Goal: Task Accomplishment & Management: Manage account settings

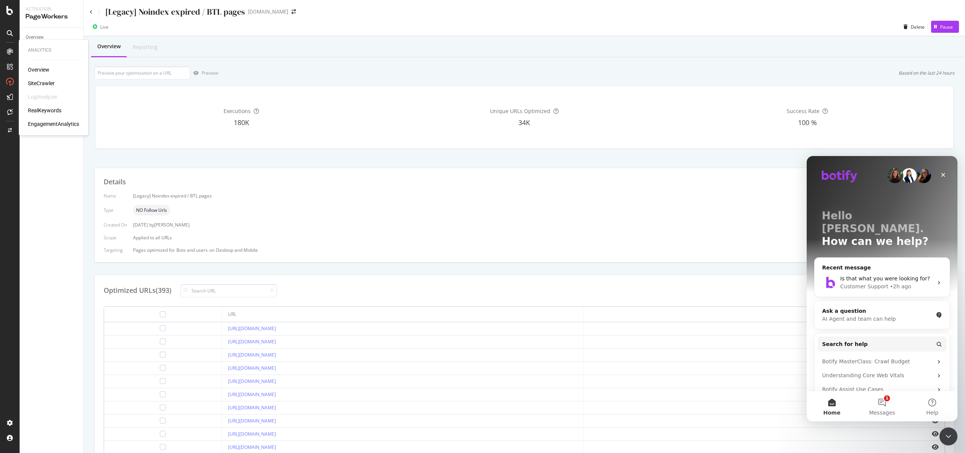
click at [40, 82] on div "SiteCrawler" at bounding box center [41, 84] width 27 height 8
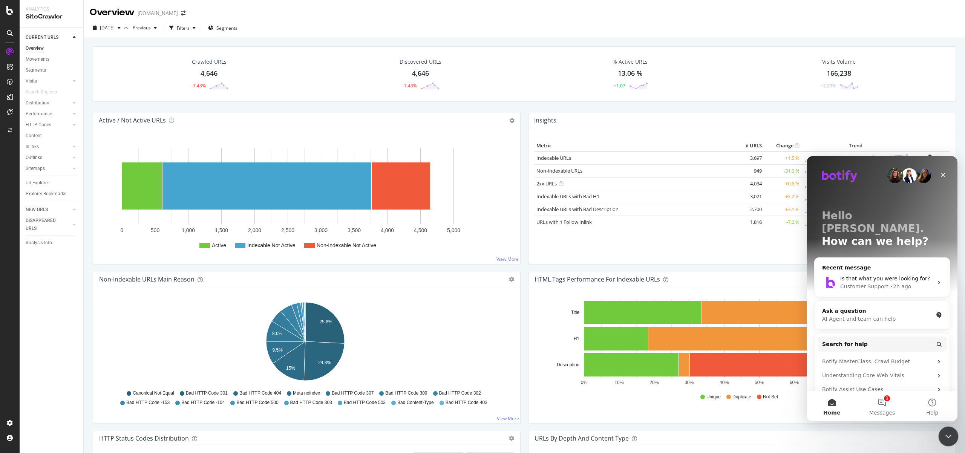
click at [946, 435] on icon "Close Intercom Messenger" at bounding box center [947, 435] width 9 height 9
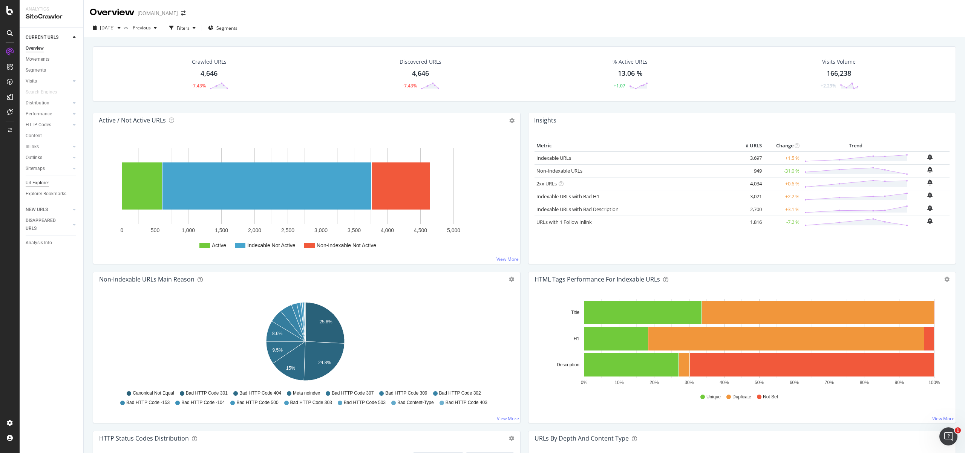
click at [46, 181] on div "Url Explorer" at bounding box center [37, 183] width 23 height 8
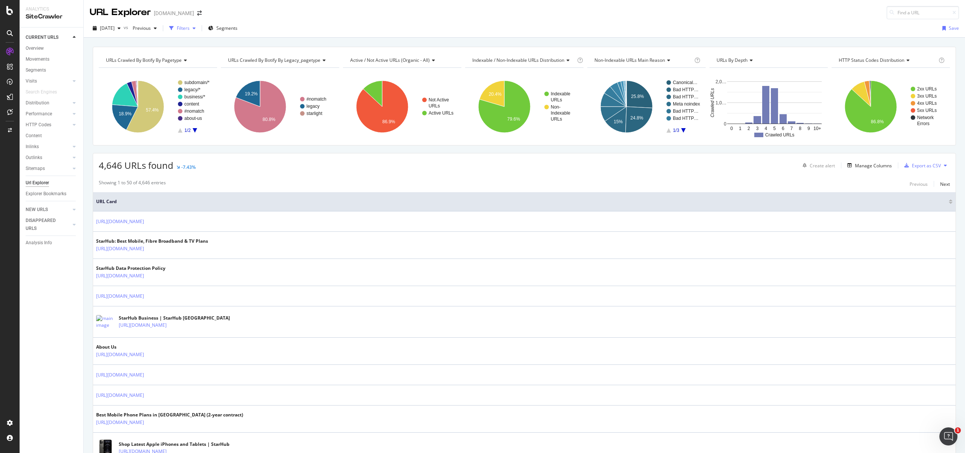
click at [196, 28] on icon "button" at bounding box center [194, 28] width 3 height 5
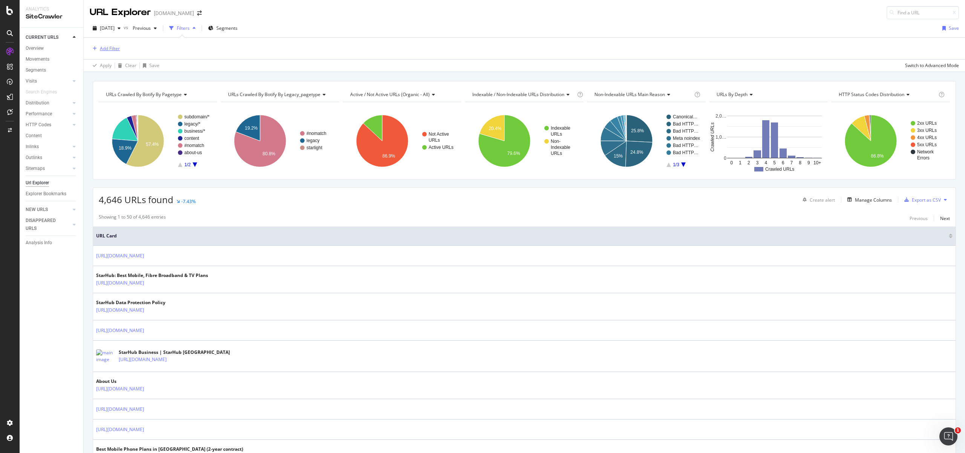
click at [108, 48] on div "Add Filter" at bounding box center [110, 48] width 20 height 6
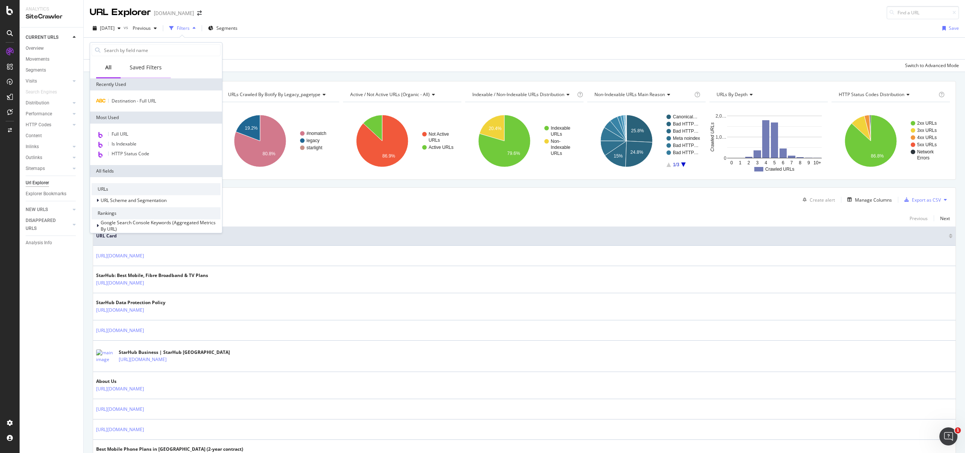
click at [145, 66] on div "Saved Filters" at bounding box center [146, 68] width 32 height 8
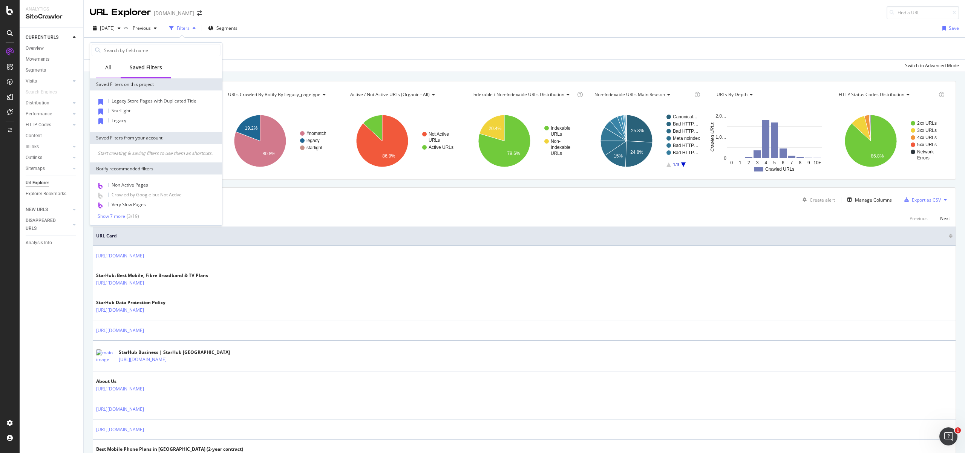
click at [117, 67] on div "All" at bounding box center [108, 68] width 24 height 21
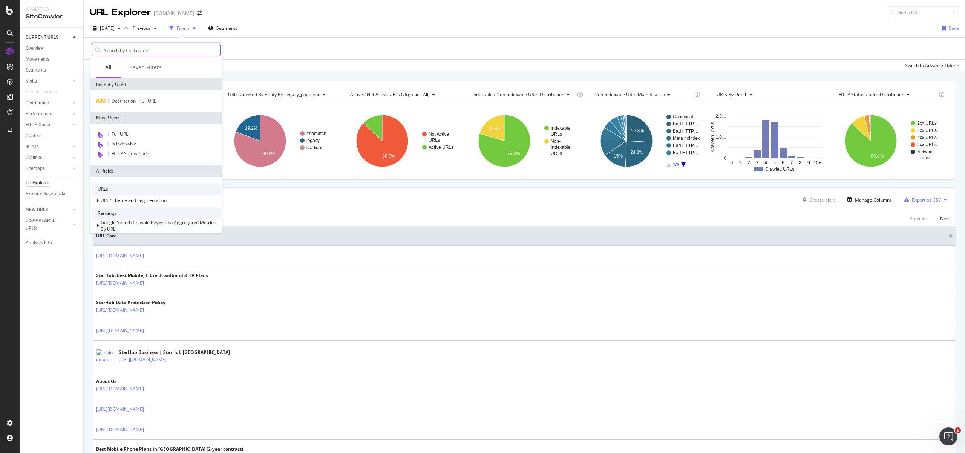
click at [151, 51] on input "text" at bounding box center [161, 49] width 117 height 11
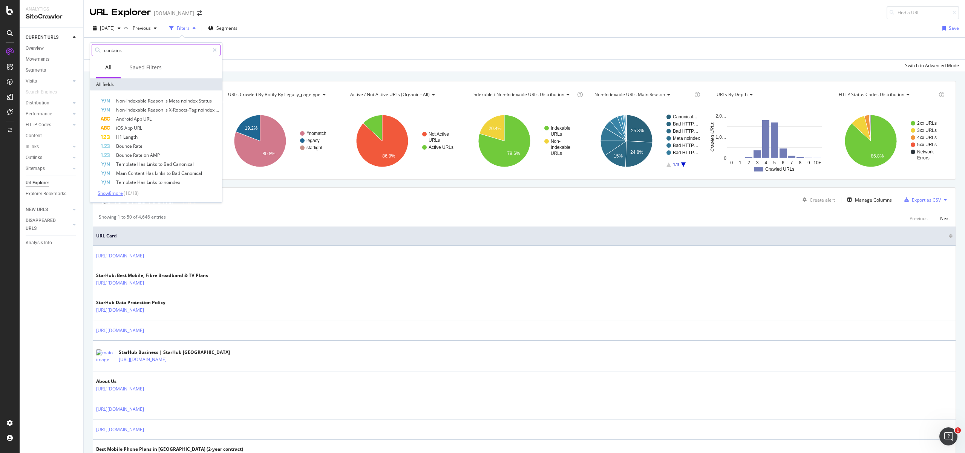
type input "contains"
click at [123, 196] on span "Show 8 more" at bounding box center [110, 193] width 25 height 6
click at [214, 49] on icon at bounding box center [215, 49] width 4 height 5
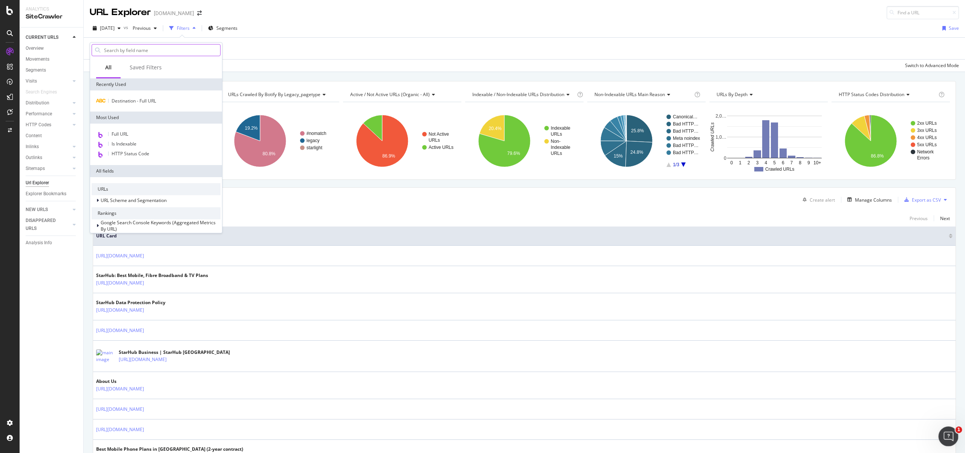
click at [951, 435] on icon "Open Intercom Messenger" at bounding box center [947, 435] width 12 height 12
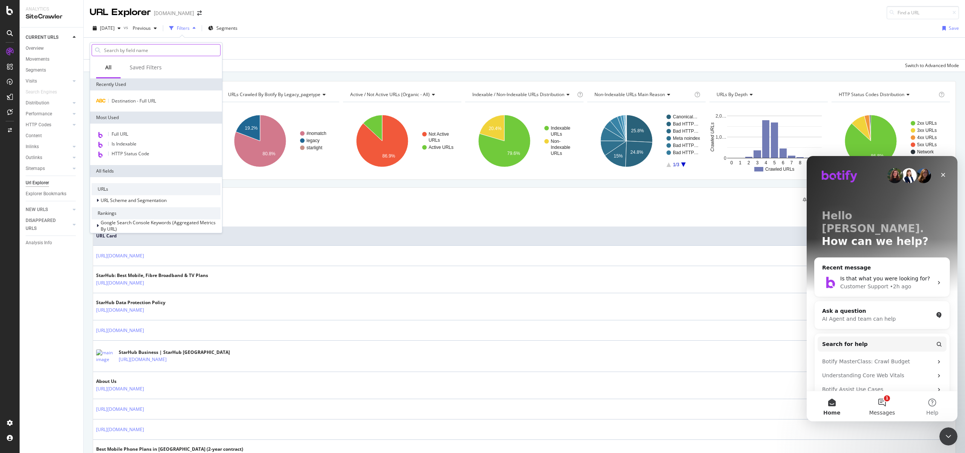
click at [879, 399] on button "1 Messages" at bounding box center [882, 406] width 50 height 30
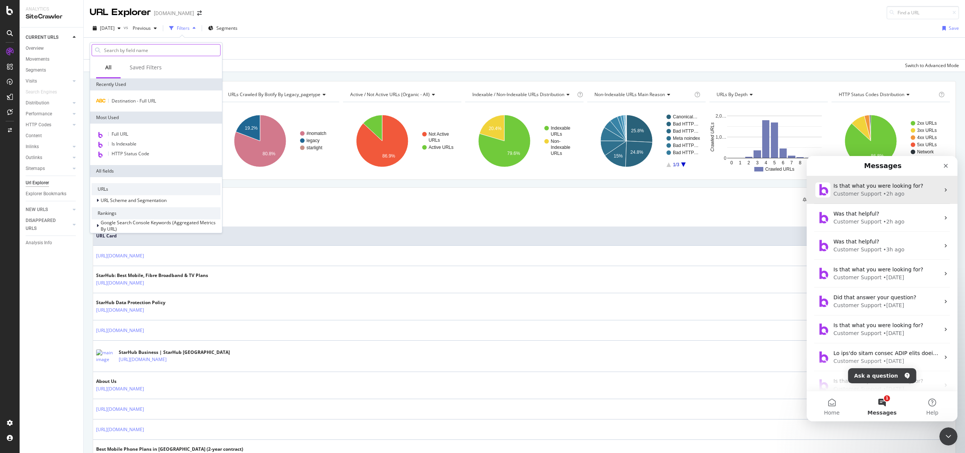
click at [866, 193] on div "Customer Support" at bounding box center [857, 194] width 48 height 8
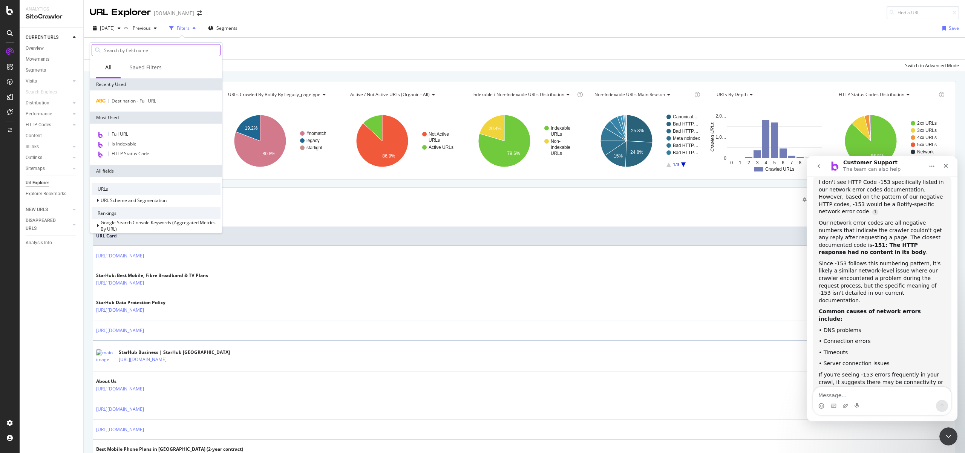
scroll to position [725, 0]
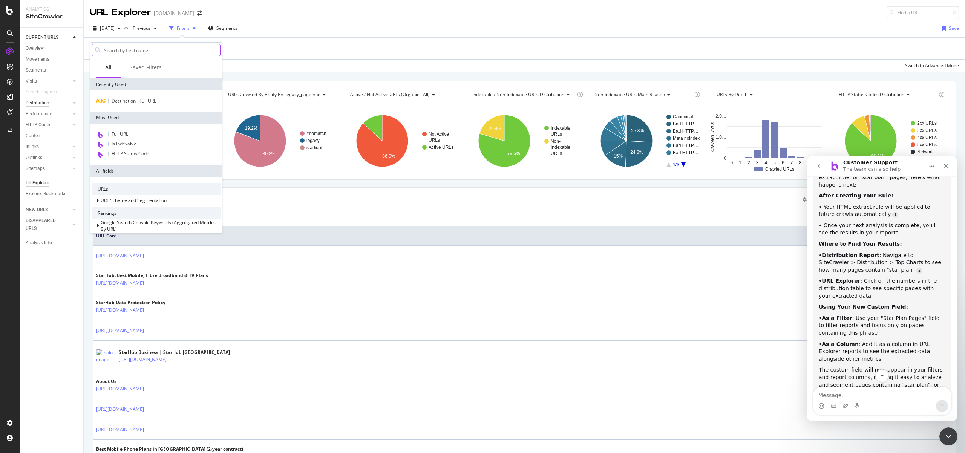
click at [42, 103] on div "Distribution" at bounding box center [38, 103] width 24 height 8
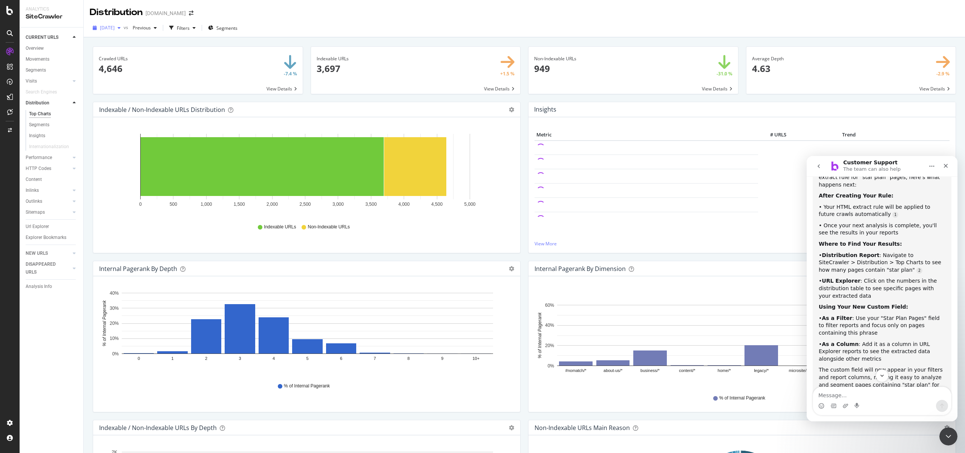
click at [115, 28] on span "2025 Sep. 21st" at bounding box center [107, 27] width 15 height 6
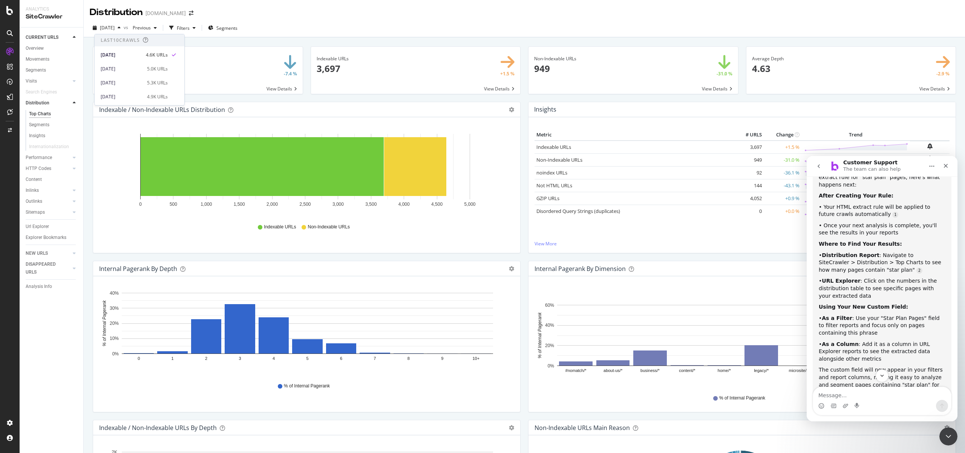
click at [350, 31] on div "2025 Sep. 21st vs Previous Filters Segments" at bounding box center [524, 29] width 881 height 15
click at [46, 230] on div "Url Explorer" at bounding box center [37, 227] width 23 height 8
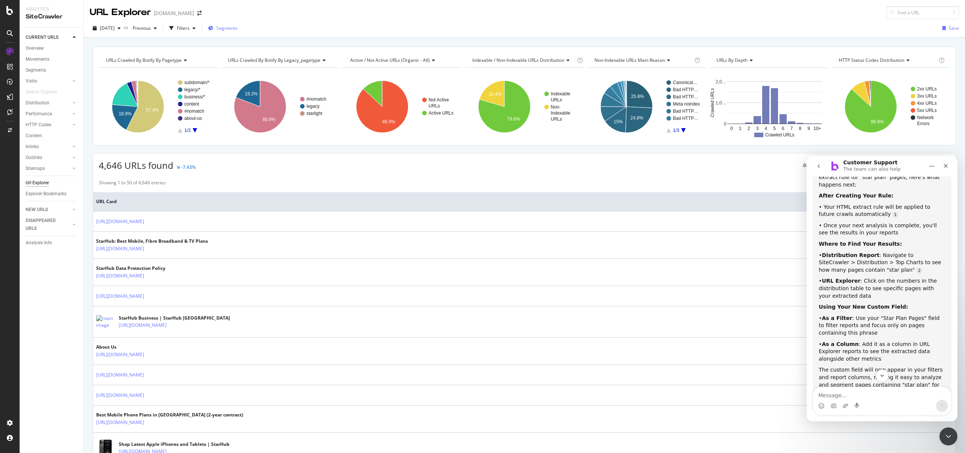
click at [237, 30] on span "Segments" at bounding box center [226, 28] width 21 height 6
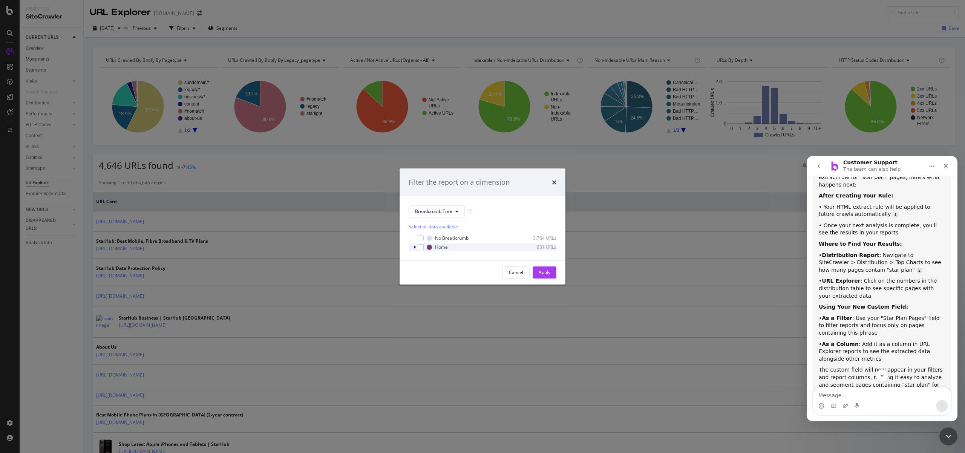
click at [415, 247] on icon "modal" at bounding box center [414, 247] width 2 height 5
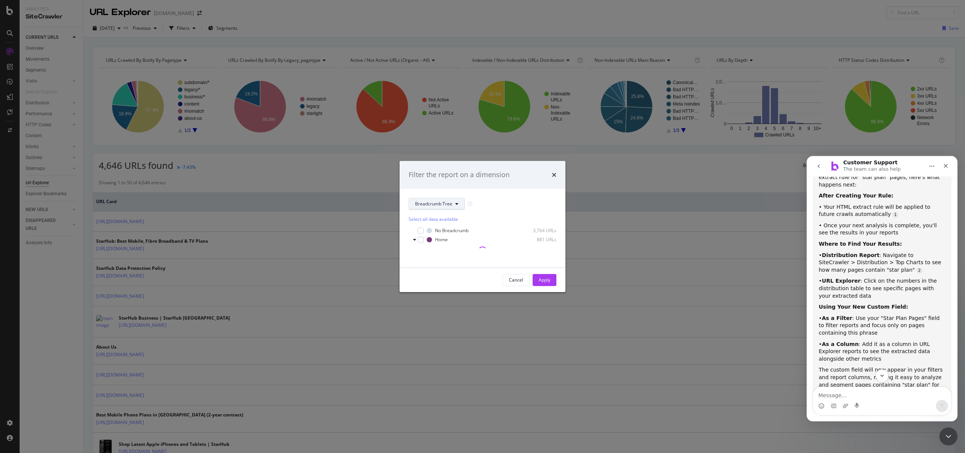
click at [448, 200] on span "Breadcrumb Tree" at bounding box center [433, 203] width 37 height 6
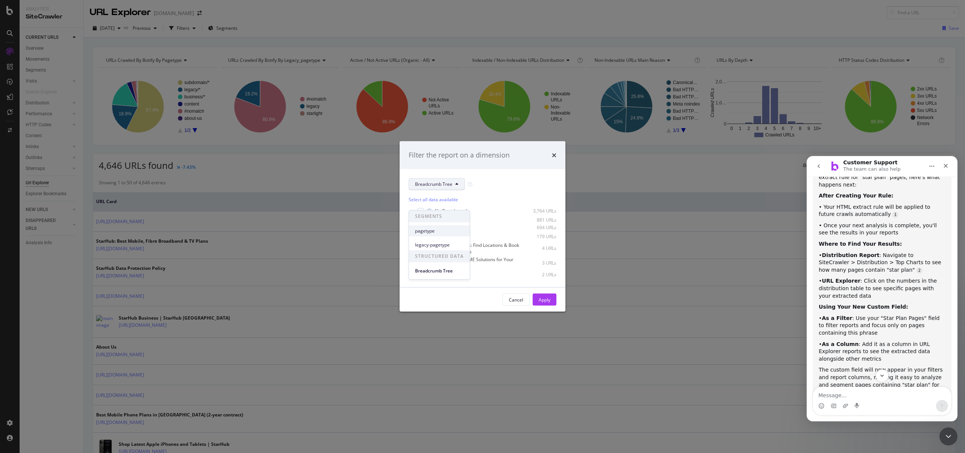
click at [444, 236] on div "pagetype" at bounding box center [439, 230] width 61 height 11
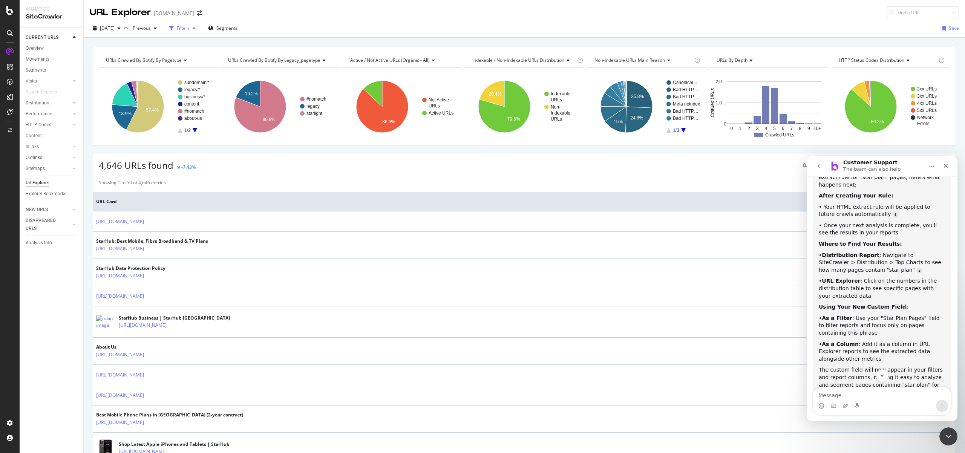
click at [199, 29] on div "button" at bounding box center [194, 28] width 9 height 5
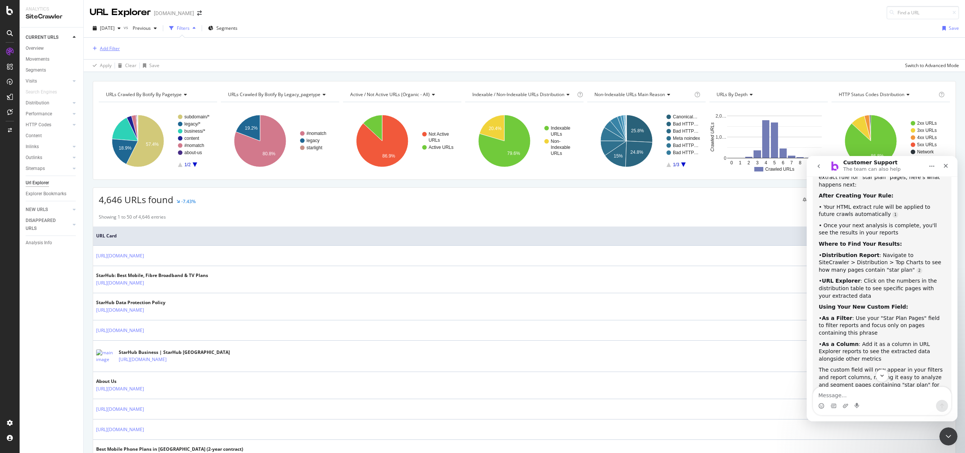
click at [112, 47] on div "Add Filter" at bounding box center [110, 48] width 20 height 6
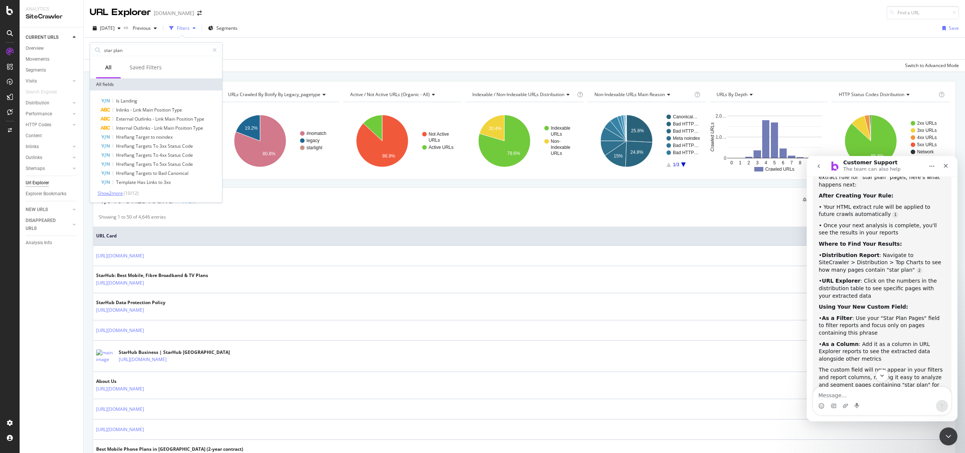
type input "star plan"
click at [123, 193] on span "Show 2 more" at bounding box center [110, 193] width 25 height 6
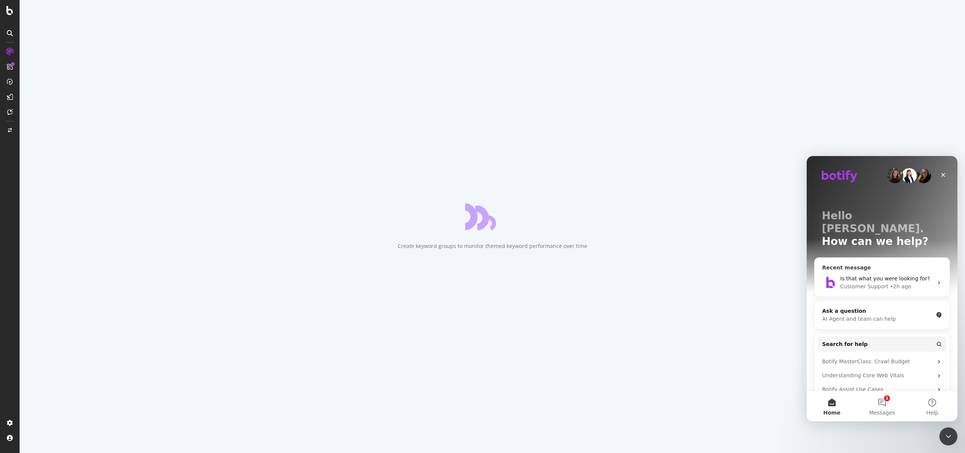
click at [861, 269] on div "Is that what you were looking for? Customer Support • 2h ago" at bounding box center [881, 283] width 135 height 28
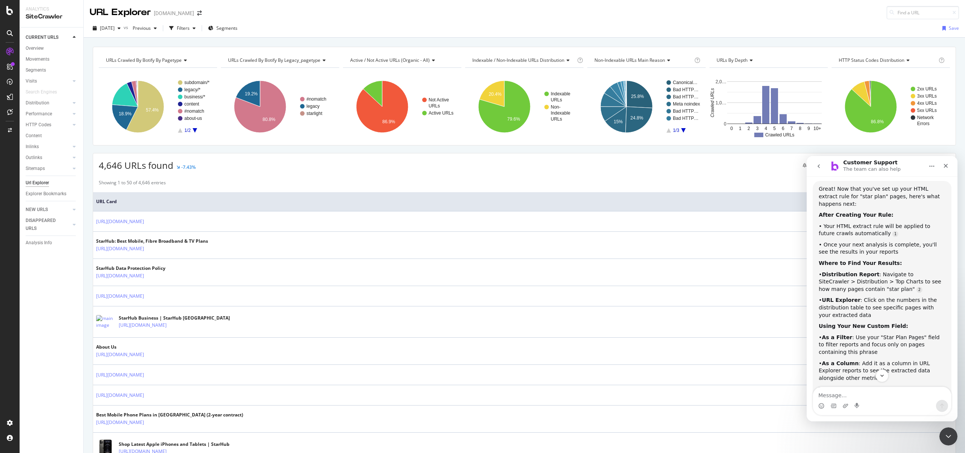
scroll to position [718, 0]
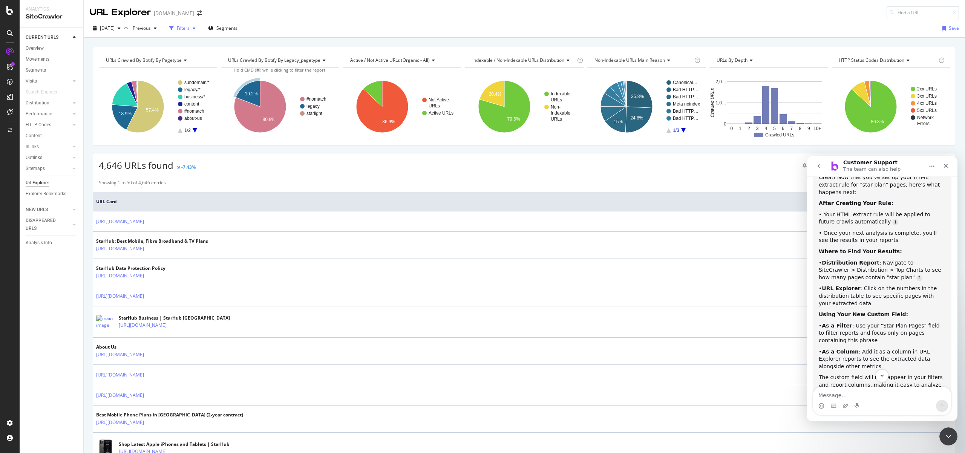
click at [190, 30] on div "Filters" at bounding box center [183, 28] width 13 height 6
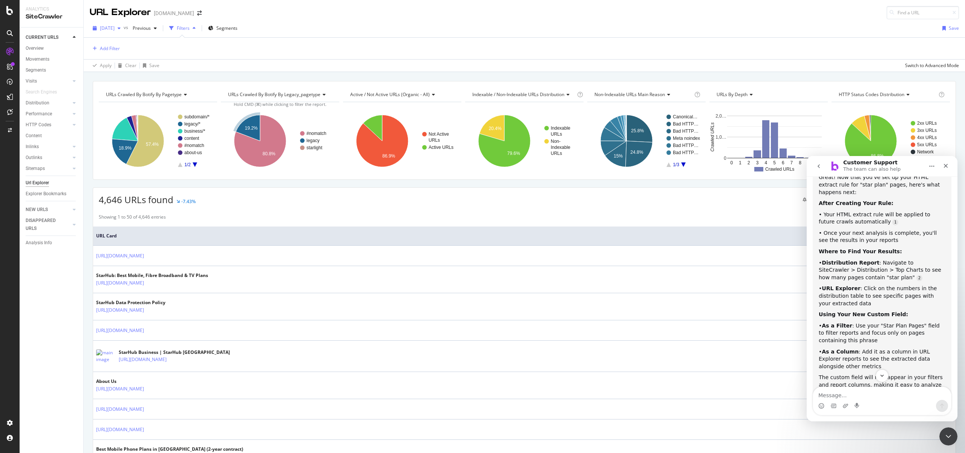
click at [115, 26] on span "2025 Sep. 21st" at bounding box center [107, 28] width 15 height 6
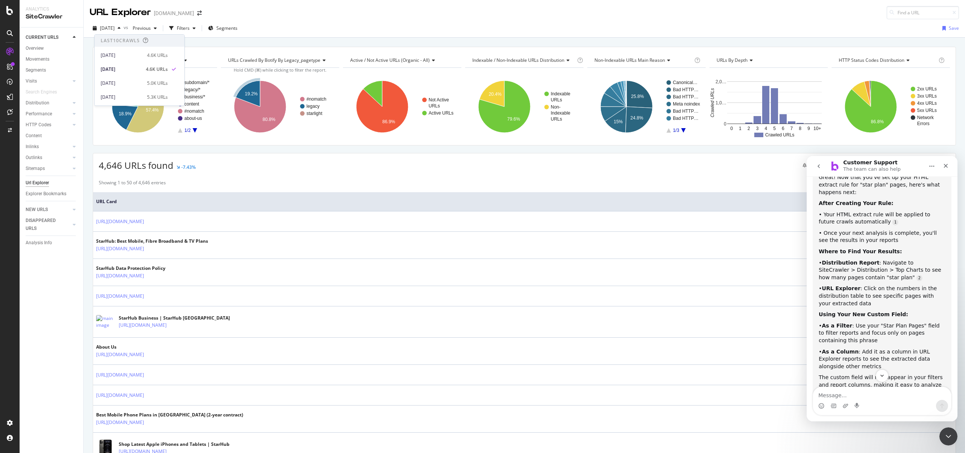
click at [140, 63] on div "2025 Sep. 21st 4.6K URLs" at bounding box center [140, 68] width 90 height 14
click at [146, 60] on span "URLs Crawled By Botify By pagetype" at bounding box center [144, 60] width 76 height 6
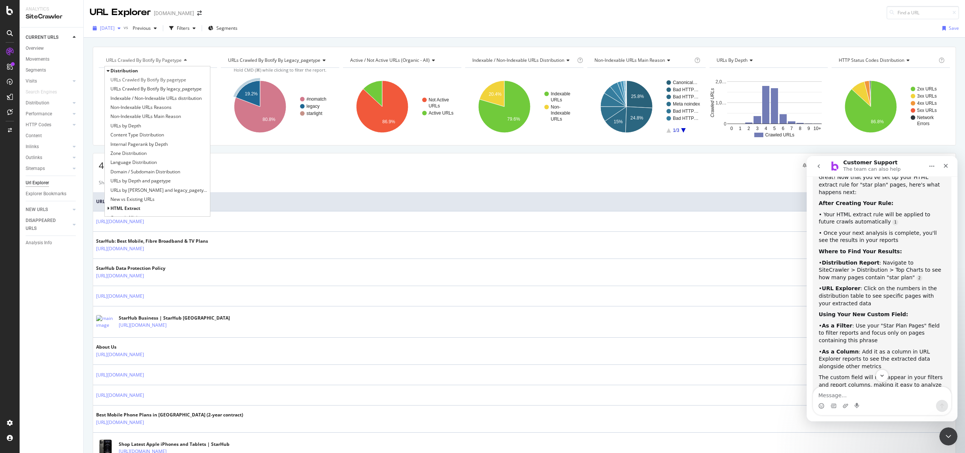
click at [115, 30] on span "2025 Sep. 21st" at bounding box center [107, 28] width 15 height 6
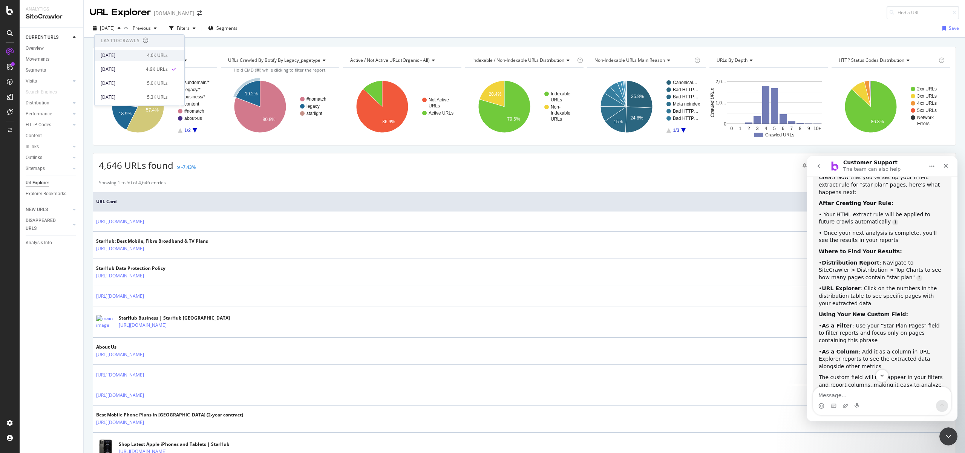
click at [138, 57] on div "[DATE]" at bounding box center [122, 55] width 42 height 7
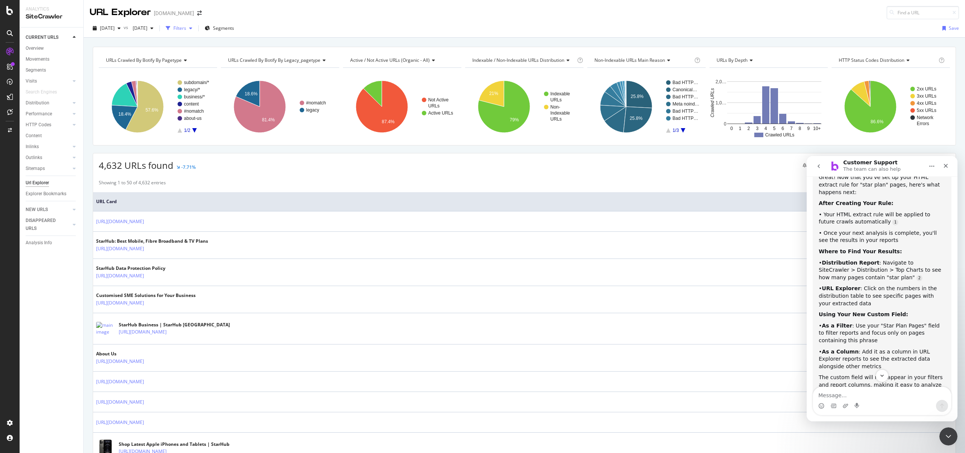
click at [186, 25] on div "Filters" at bounding box center [179, 28] width 13 height 6
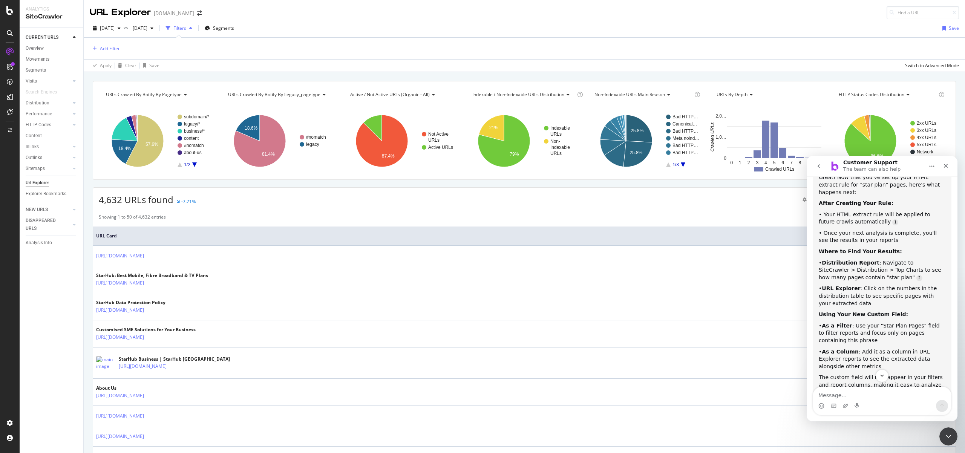
click at [186, 25] on div "Filters" at bounding box center [179, 28] width 13 height 6
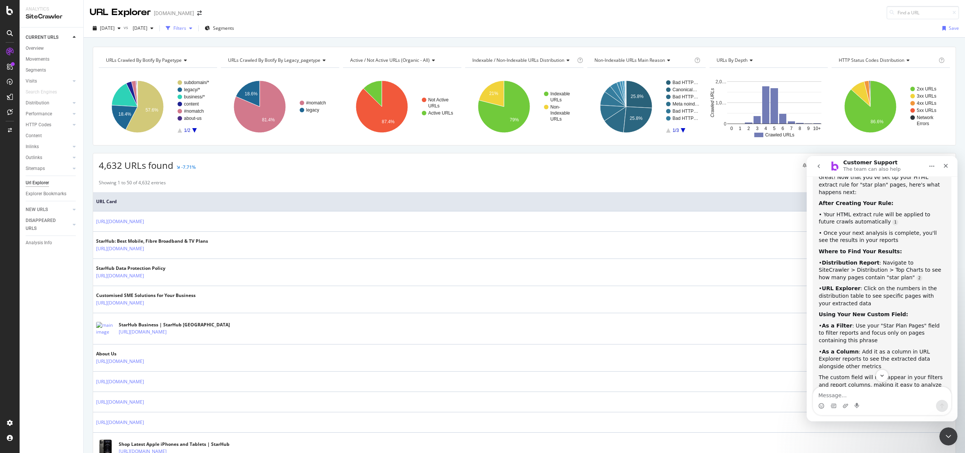
click at [186, 25] on div "Filters" at bounding box center [179, 28] width 13 height 6
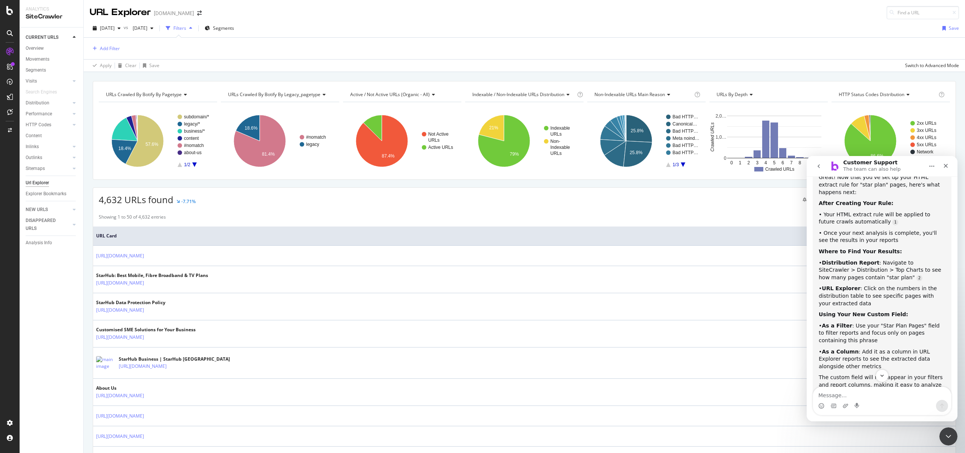
click at [110, 43] on div "Add Filter" at bounding box center [524, 48] width 869 height 21
click at [109, 46] on div "Add Filter" at bounding box center [110, 48] width 20 height 6
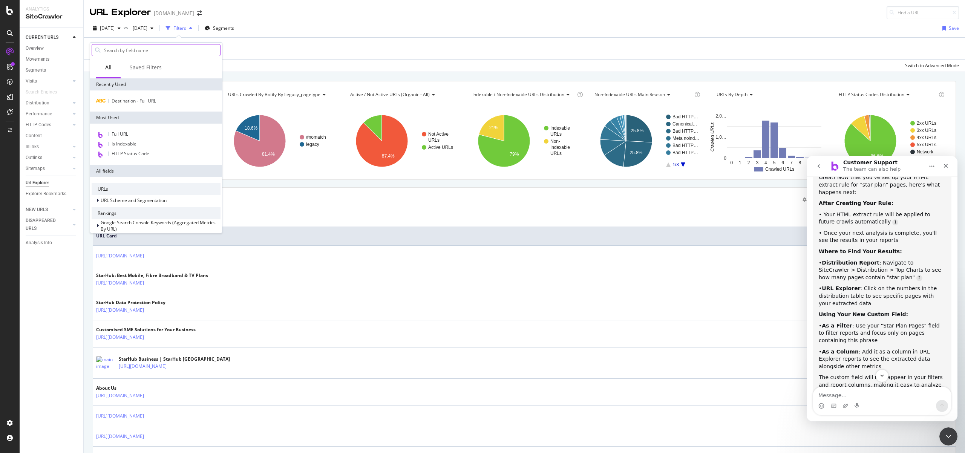
click at [148, 52] on input "text" at bounding box center [161, 49] width 117 height 11
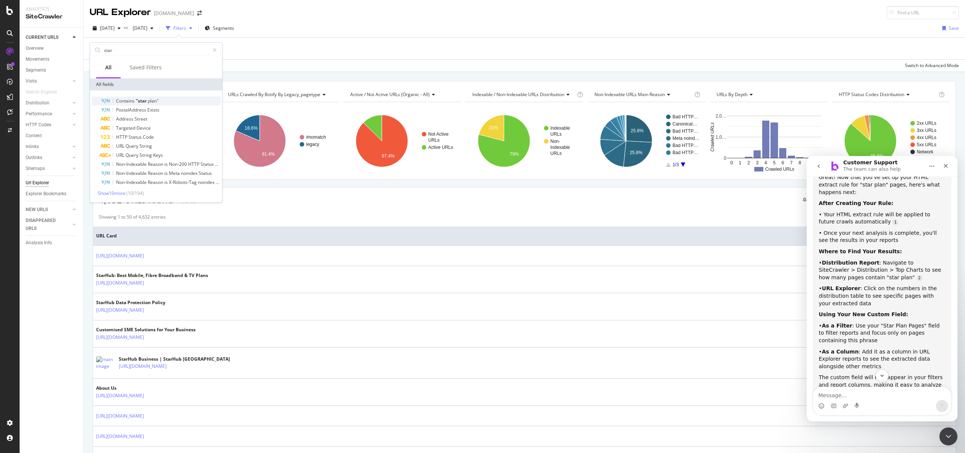
type input "star"
click at [135, 102] on span "Contains" at bounding box center [126, 101] width 20 height 6
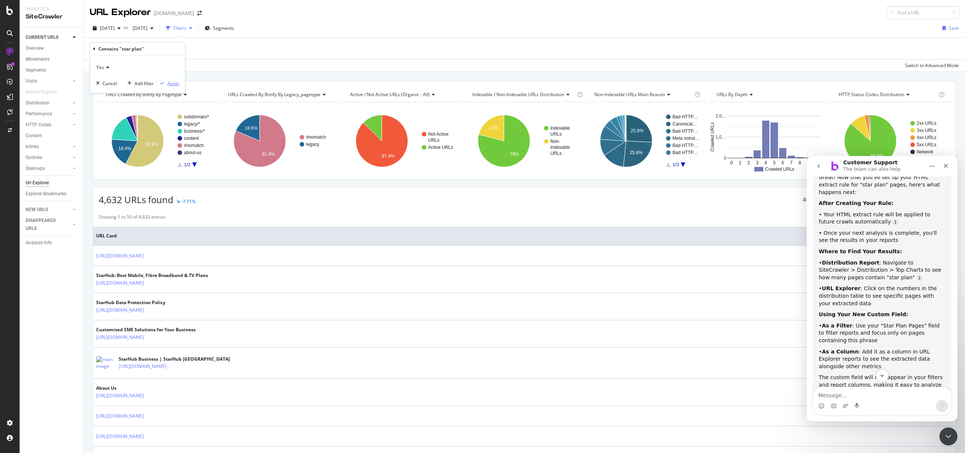
click at [176, 86] on div "Apply" at bounding box center [173, 83] width 12 height 6
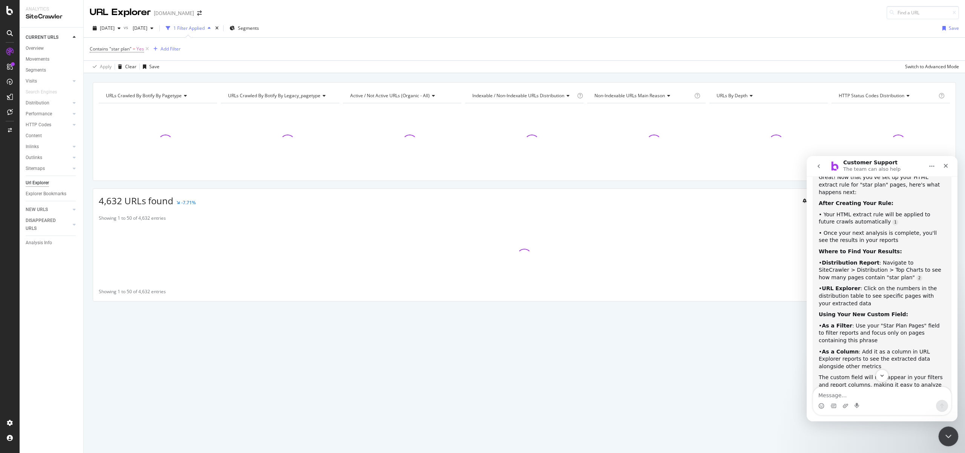
drag, startPoint x: 947, startPoint y: 435, endPoint x: 1810, endPoint y: 858, distance: 961.5
click at [947, 434] on icon "Close Intercom Messenger" at bounding box center [947, 435] width 9 height 9
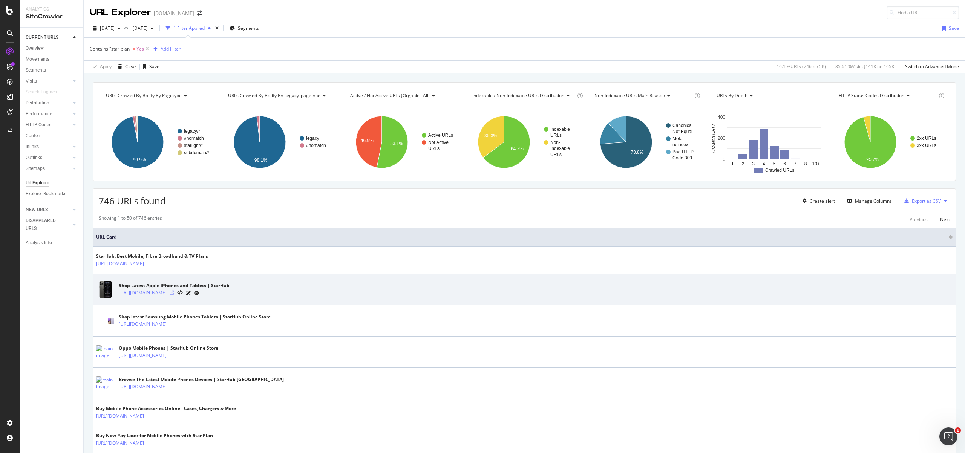
click at [174, 293] on icon at bounding box center [172, 293] width 5 height 5
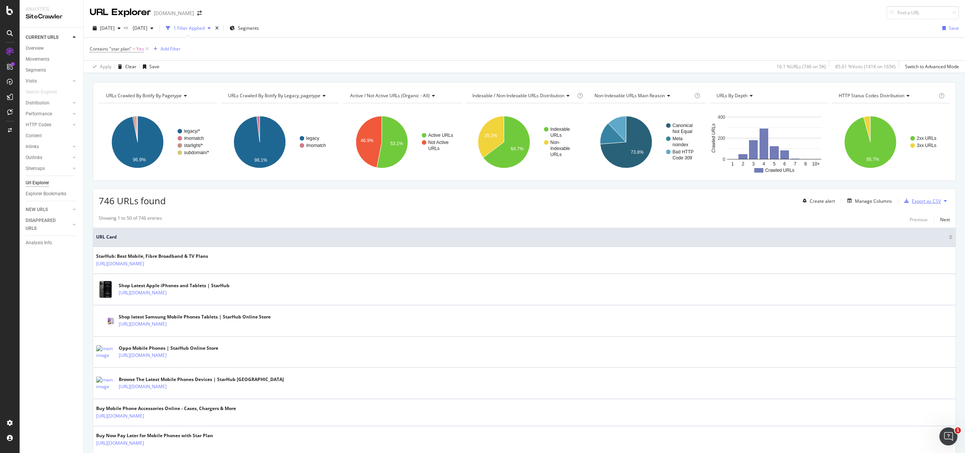
click at [912, 200] on div "Export as CSV" at bounding box center [926, 201] width 29 height 6
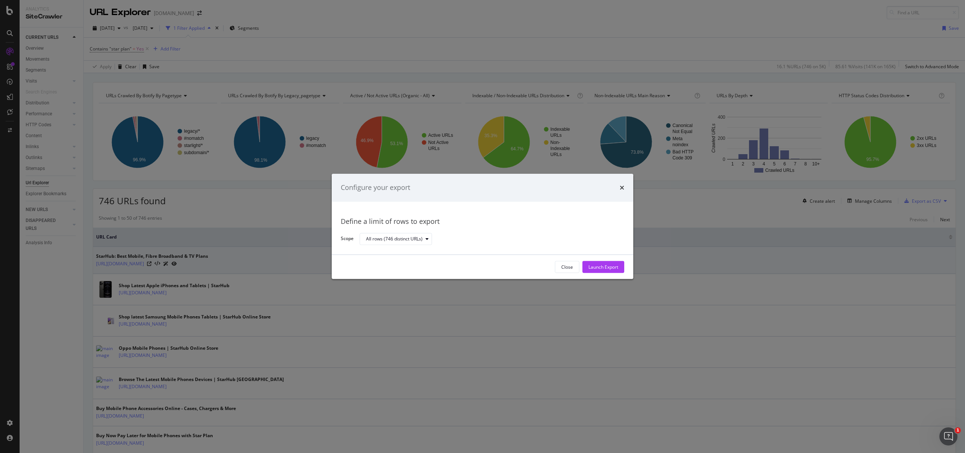
click at [595, 266] on div "Launch Export" at bounding box center [603, 267] width 30 height 6
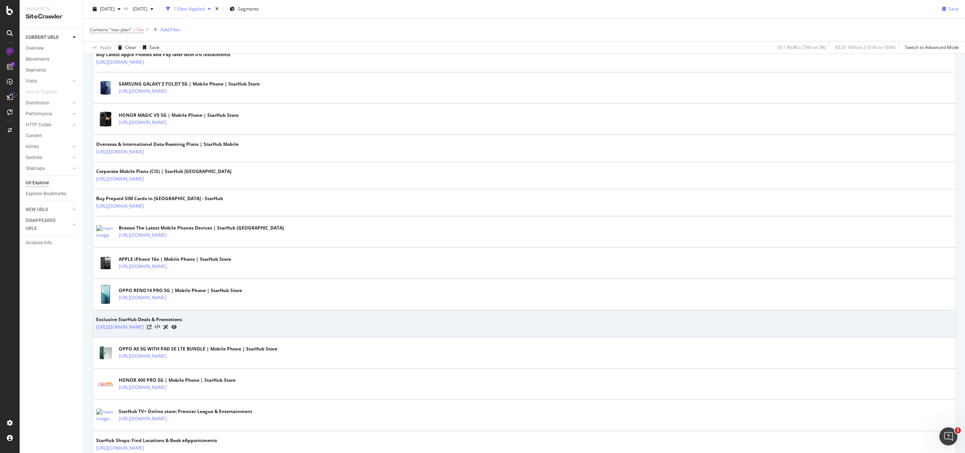
scroll to position [1252, 0]
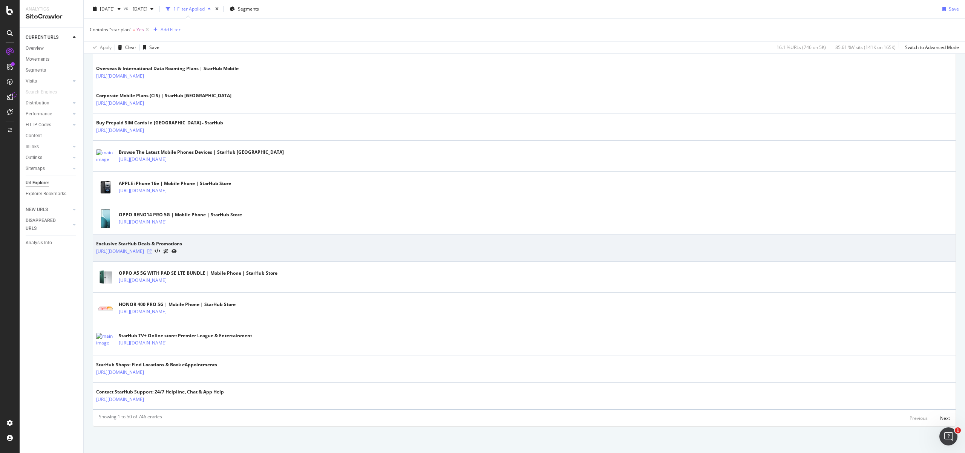
click at [151, 251] on icon at bounding box center [149, 251] width 5 height 5
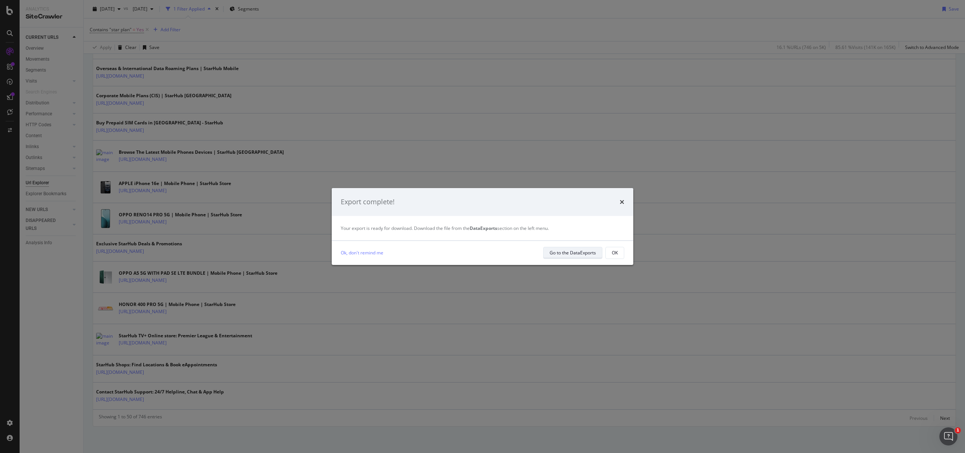
click at [571, 254] on div "Go to the DataExports" at bounding box center [572, 252] width 46 height 6
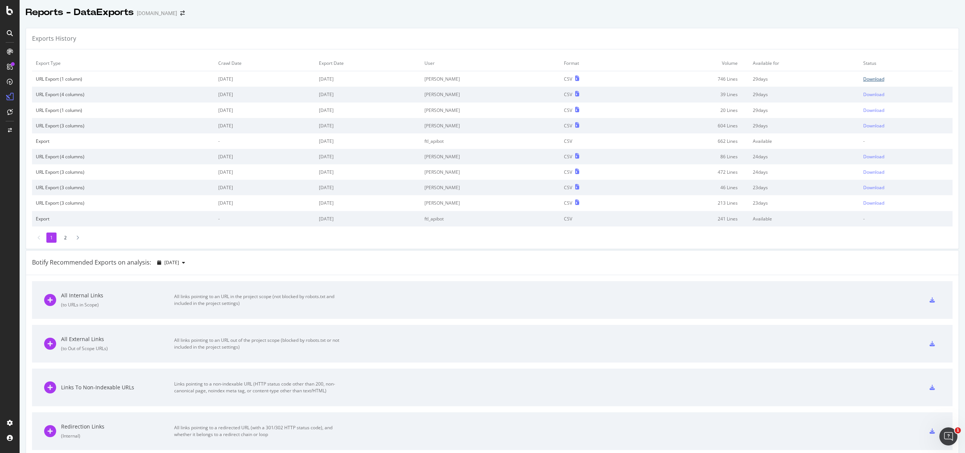
click at [863, 80] on div "Download" at bounding box center [873, 79] width 21 height 6
click at [67, 403] on div "Crawl Manager" at bounding box center [68, 401] width 90 height 6
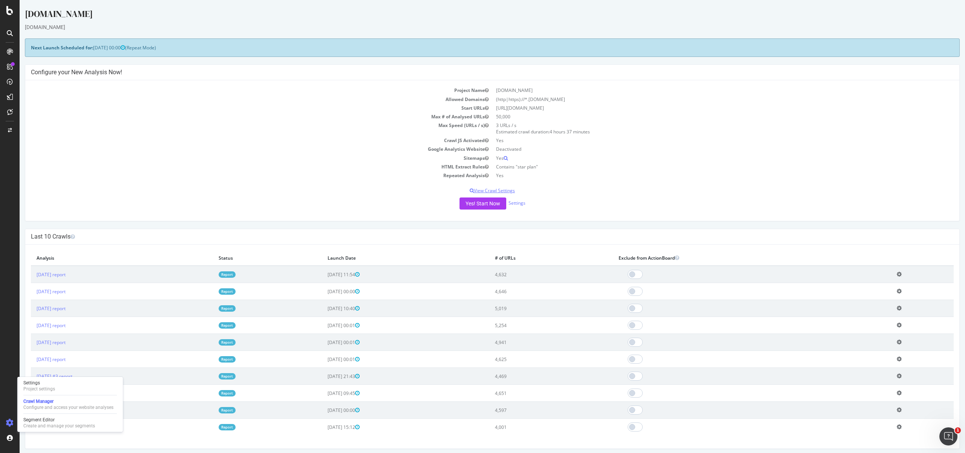
click at [496, 190] on p "View Crawl Settings" at bounding box center [492, 190] width 923 height 6
click at [517, 205] on link "Settings" at bounding box center [516, 203] width 17 height 6
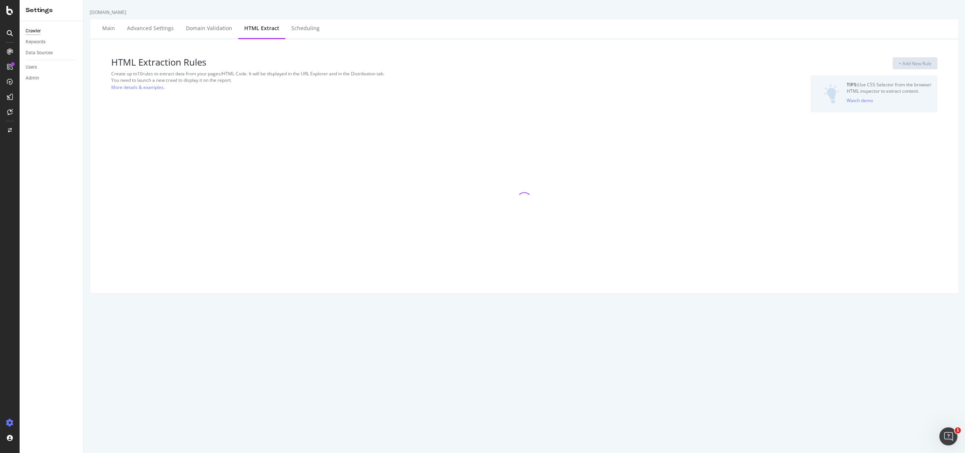
select select "exist"
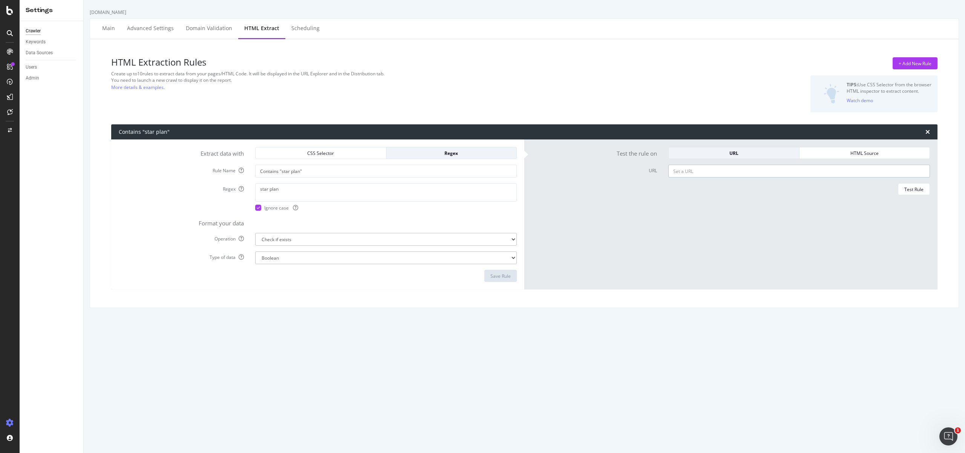
click at [693, 171] on input "URL" at bounding box center [799, 171] width 262 height 13
paste input "https://www.starhub.com/personal/support/star-plan.html"
type input "https://www.starhub.com/personal/support/star-plan.html"
click at [904, 190] on div "Test Rule" at bounding box center [913, 189] width 19 height 6
click at [948, 437] on icon "Open Intercom Messenger" at bounding box center [947, 435] width 12 height 12
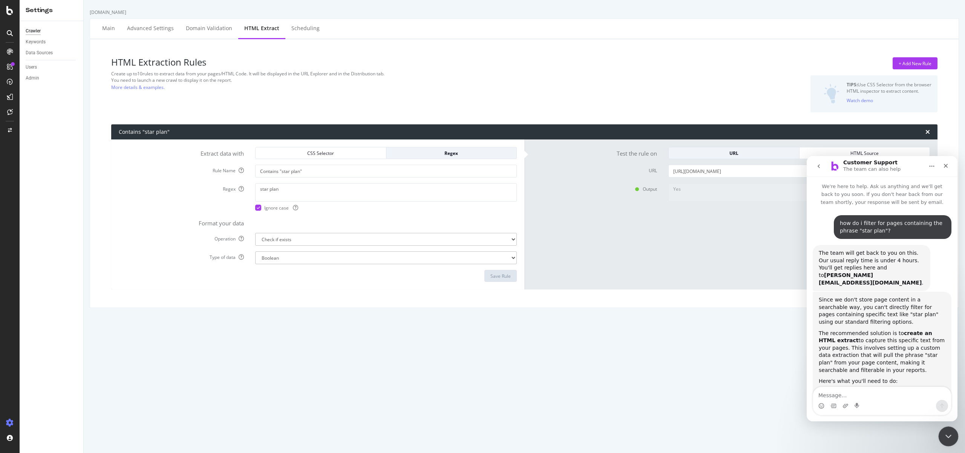
scroll to position [997, 0]
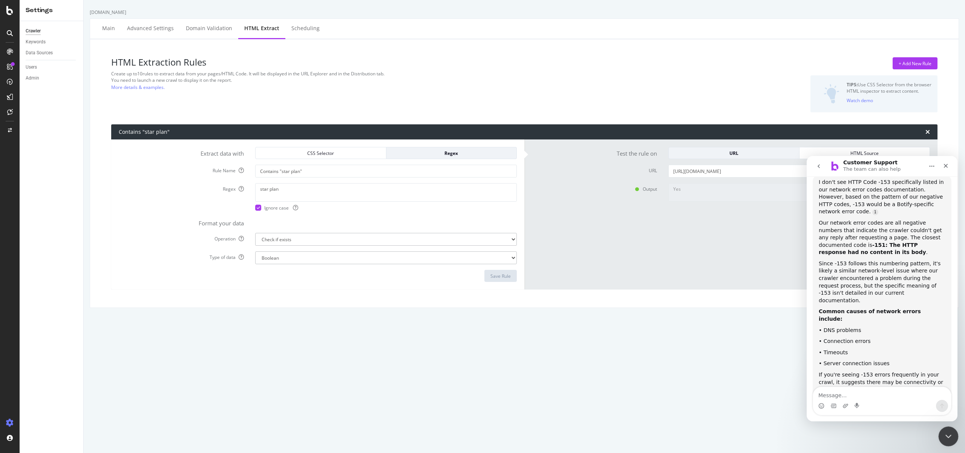
click at [948, 436] on icon "Close Intercom Messenger" at bounding box center [947, 435] width 9 height 9
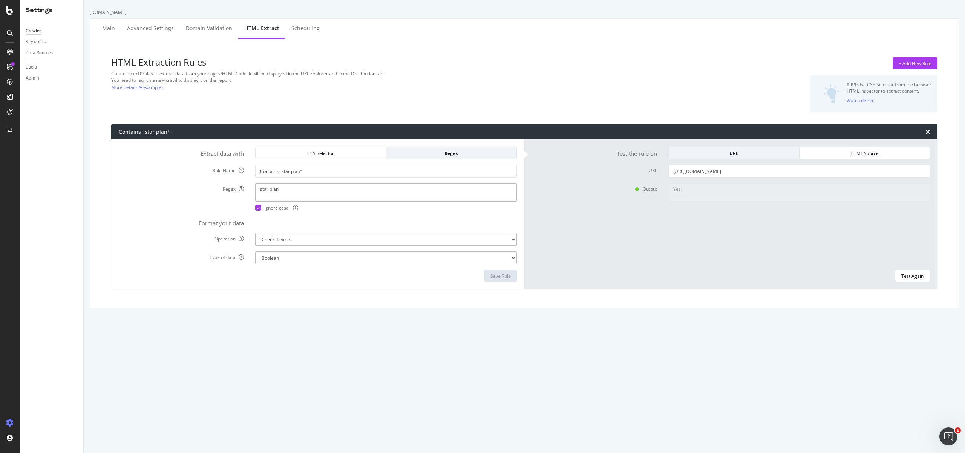
click at [303, 192] on textarea "star plan" at bounding box center [386, 192] width 262 height 18
paste textarea "\b[Ss]tar\s[Pp]lan\b"
click at [906, 276] on div "Test Again" at bounding box center [912, 276] width 22 height 6
click at [775, 180] on form "Test the rule on URL HTML Source URL https://www.starhub.com/personal/support/s…" at bounding box center [731, 214] width 398 height 135
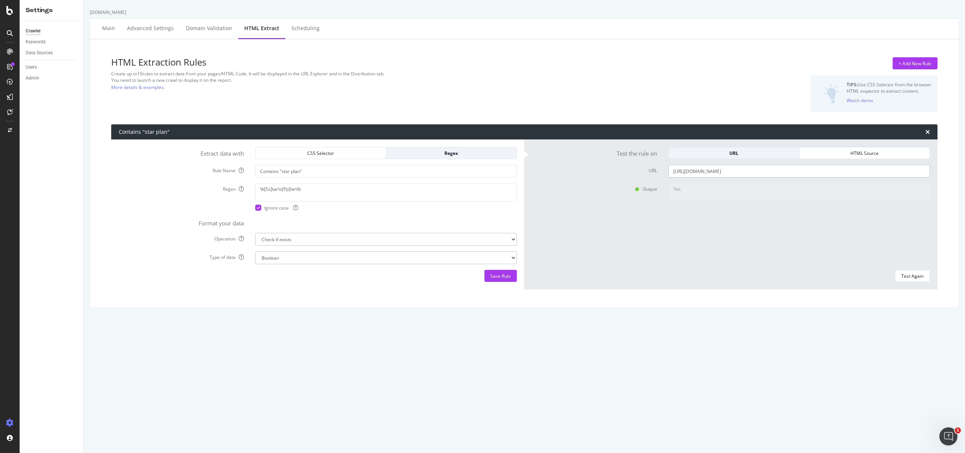
click at [776, 174] on input "https://www.starhub.com/personal/support/star-plan.html" at bounding box center [799, 171] width 262 height 13
click at [334, 191] on textarea "\b[Ss]tar\s[Pp]lan\b" at bounding box center [386, 192] width 262 height 18
paste textarea "<body[^>]*>.*?\b[Ss]tar\s[Pp]lan\b.*?</body>"
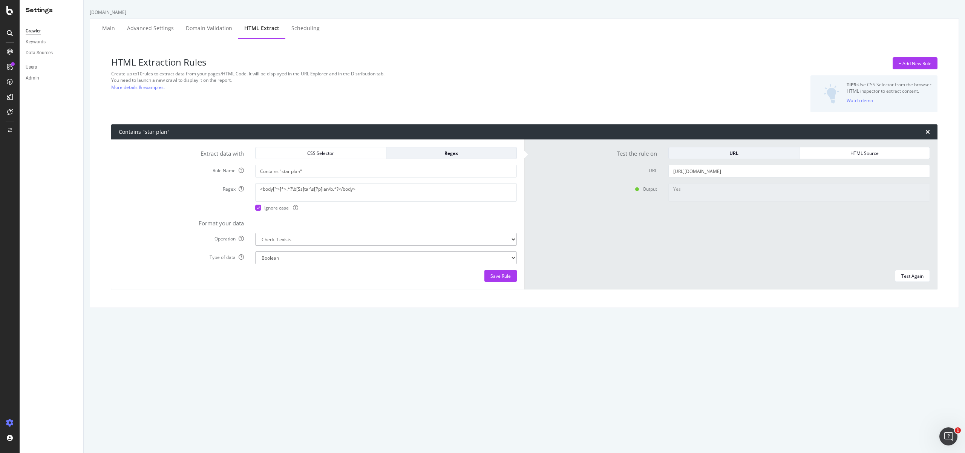
click at [366, 300] on div "HTML Extraction Rules Create up to 10 rules to extract data from your pages/HTM…" at bounding box center [524, 173] width 856 height 256
click at [501, 280] on div "Save Rule" at bounding box center [500, 275] width 20 height 11
type textarea "<body[^>]*>.*?\b[Ss]tar\s[Pp]lan\b.*?</body>"
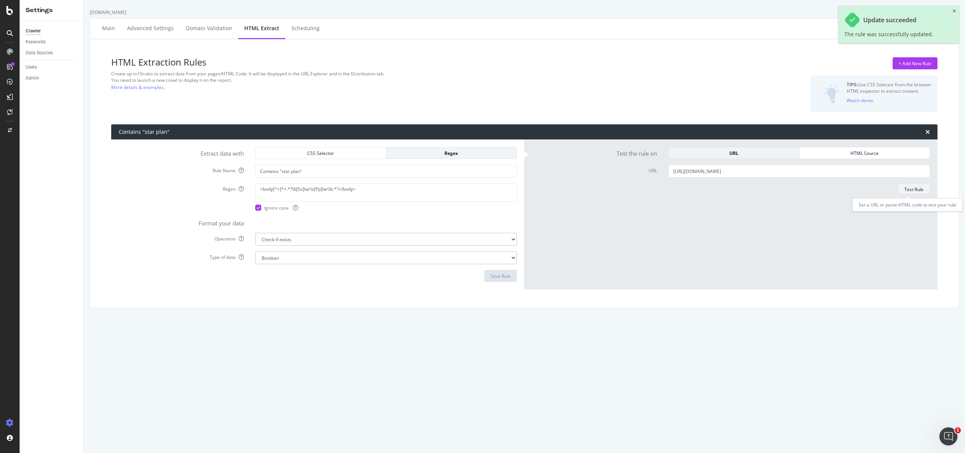
click at [911, 191] on div "Test Rule" at bounding box center [913, 189] width 19 height 6
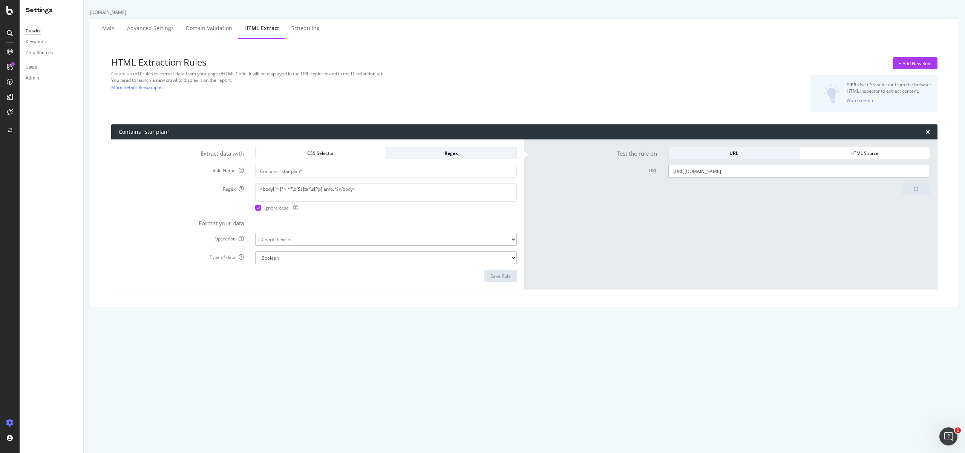
click at [816, 171] on input "https://www.starhub.com/personal/support/star-plan.html" at bounding box center [799, 171] width 262 height 13
paste input "mobile/mobile-phones-plans/prepaid-cards/data-add-on-plans/prepaid-data"
type input "https://www.starhub.com/personal/mobile/mobile-phones-plans/prepaid-cards/data-…"
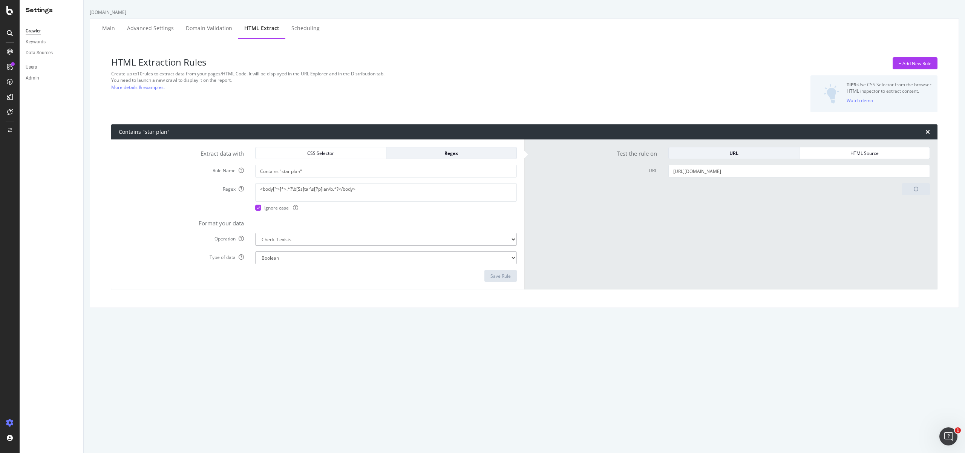
click at [909, 200] on form "Test the rule on URL HTML Source URL https://www.starhub.com/personal/mobile/mo…" at bounding box center [731, 214] width 398 height 135
drag, startPoint x: 812, startPoint y: 174, endPoint x: 819, endPoint y: 162, distance: 13.5
click at [826, 163] on form "Test the rule on URL HTML Source URL https://www.starhub.com/personal/mobile/mo…" at bounding box center [731, 214] width 398 height 135
click at [738, 170] on input "https://www.starhub.com/personal/mobile/mobile-phones-plans/prepaid-cards/data-…" at bounding box center [799, 171] width 262 height 13
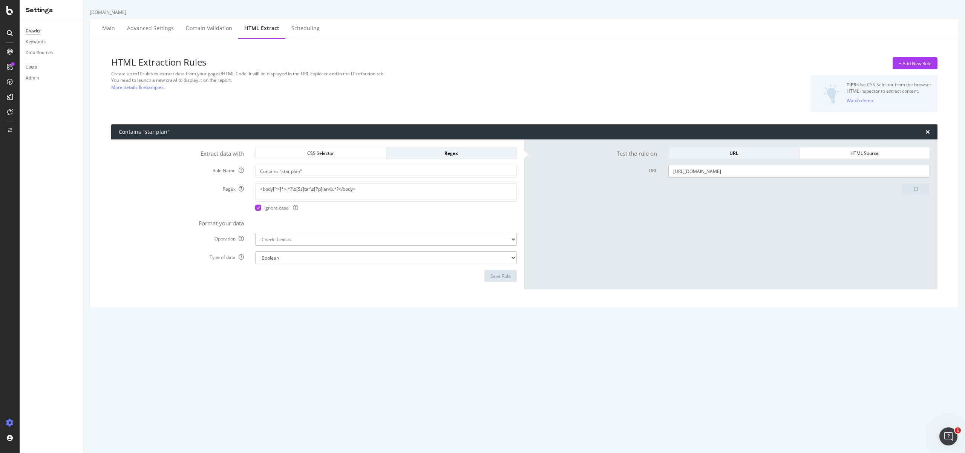
click at [738, 170] on input "https://www.starhub.com/personal/mobile/mobile-phones-plans/prepaid-cards/data-…" at bounding box center [799, 171] width 262 height 13
click at [736, 173] on input "https://www.starhub.com/personal/mobile/mobile-phones-plans/prepaid-cards/data-…" at bounding box center [799, 171] width 262 height 13
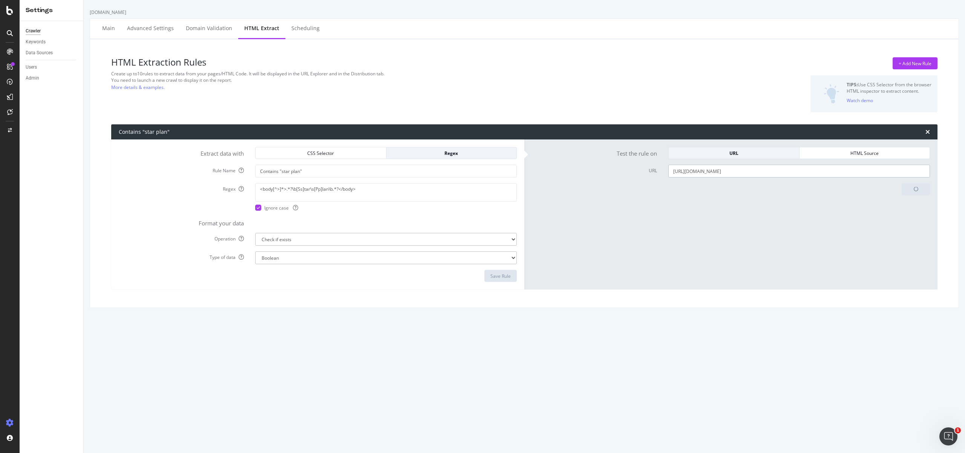
click at [736, 173] on input "https://www.starhub.com/personal/mobile/mobile-phones-plans/prepaid-cards/data-…" at bounding box center [799, 171] width 262 height 13
click at [767, 203] on form "Test the rule on URL HTML Source URL https://www.starhub.com/personal/mobile/mo…" at bounding box center [731, 214] width 398 height 135
click at [901, 274] on div "Test Again" at bounding box center [912, 276] width 22 height 6
click at [816, 170] on input "https://www.starhub.com/personal/mobile/mobile-phones-plans/prepaid-cards/data-…" at bounding box center [799, 171] width 262 height 13
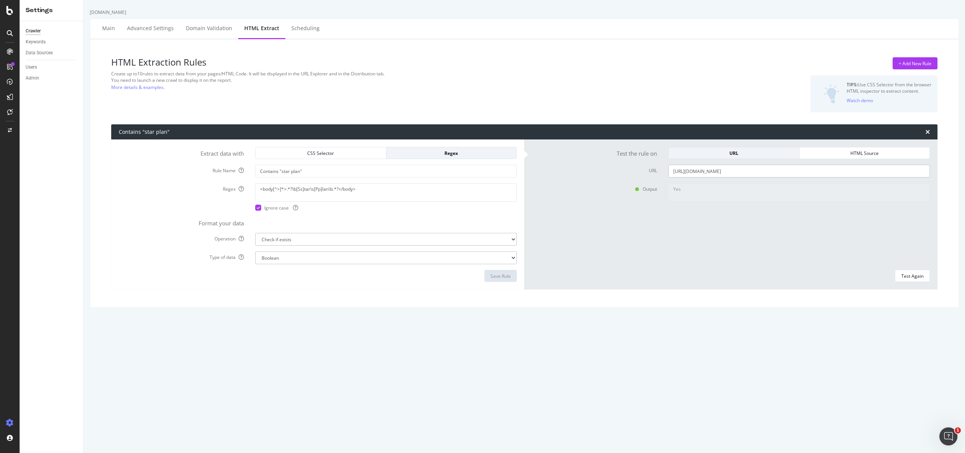
click at [816, 170] on input "https://www.starhub.com/personal/mobile/mobile-phones-plans/prepaid-cards/data-…" at bounding box center [799, 171] width 262 height 13
click at [353, 185] on textarea "<body[^>]*>.*?\b[Ss]tar\s[Pp]lan\b.*?</body>" at bounding box center [386, 192] width 262 height 18
click at [353, 188] on textarea "<body[^>]*>.*?\b[Ss]tar\s[Pp]lan\b.*?</body>" at bounding box center [386, 192] width 262 height 18
paste textarea "(?<!<a href="https:\/\/consumer\.starhub\.com\/personal\/store\/mobile-plans"[^…"
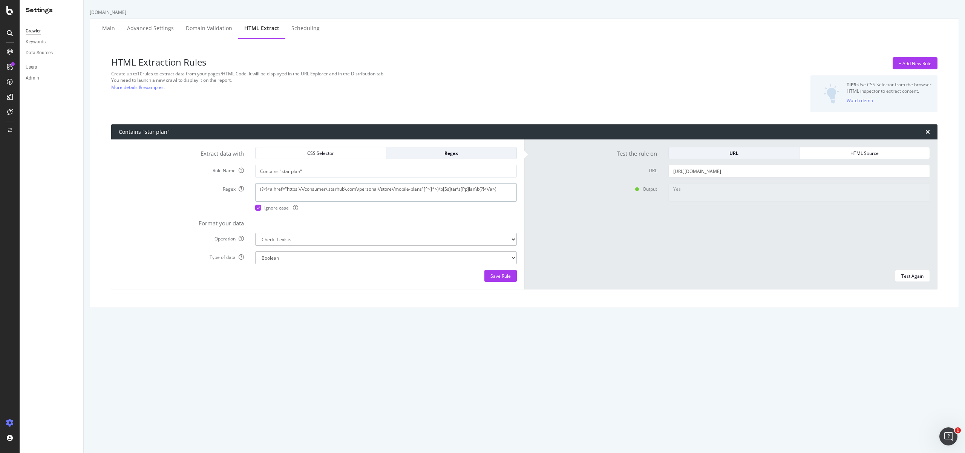
type textarea "(?<!<a href="https:\/\/consumer\.starhub\.com\/personal\/store\/mobile-plans"[^…"
click at [673, 281] on div "Test Again" at bounding box center [731, 276] width 398 height 12
click at [907, 278] on div "Test Again" at bounding box center [912, 276] width 22 height 6
type textarea "Invalid rule."
click at [315, 196] on textarea "(?<!<a href="https:\/\/consumer\.starhub\.com\/personal\/store\/mobile-plans"[^…" at bounding box center [386, 192] width 262 height 18
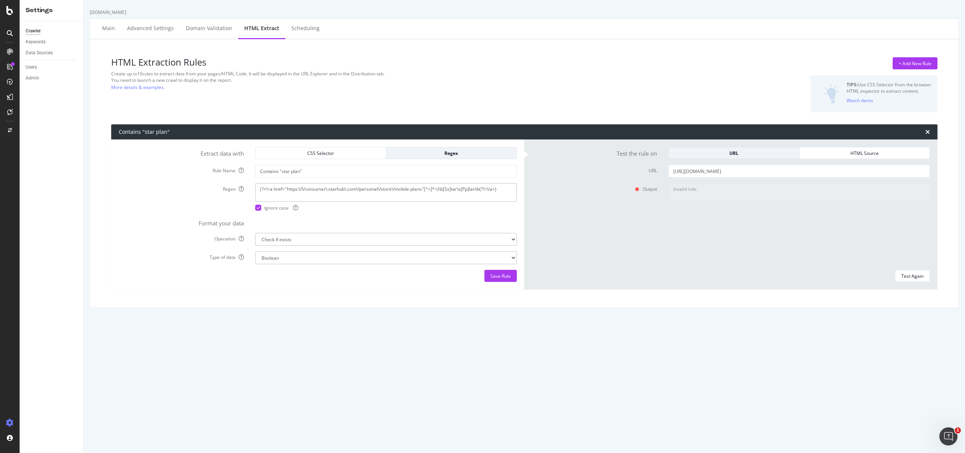
paste textarea "<body[^>]*>(?:(?!<a href="https:\/\/consumer\.starhub\.com\/personal\/store\/mo…"
type textarea "<body[^>]*>(?:(?!<a href="https:\/\/consumer\.starhub\.com\/personal\/store\/mo…"
drag, startPoint x: 474, startPoint y: 320, endPoint x: 583, endPoint y: 337, distance: 111.0
click at [474, 320] on div "starhub.com Main Advanced Settings Domain Validation HTML Extract Scheduling HT…" at bounding box center [524, 226] width 881 height 453
click at [911, 277] on div "Test Again" at bounding box center [912, 276] width 22 height 6
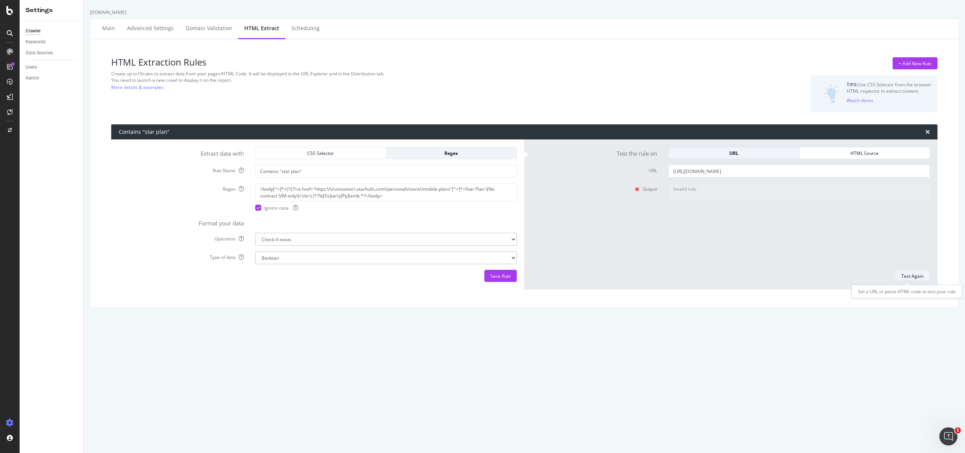
click at [905, 274] on div "Test Again" at bounding box center [912, 276] width 22 height 6
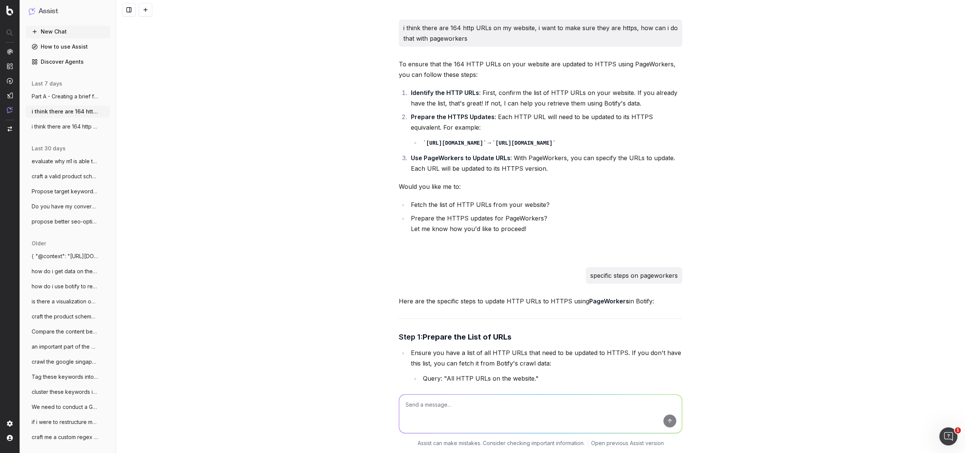
scroll to position [2315, 0]
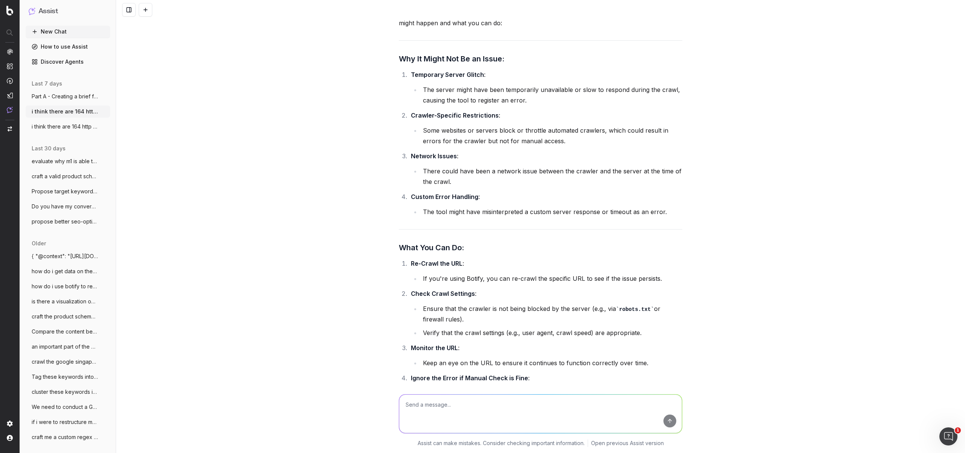
click at [444, 406] on textarea at bounding box center [540, 414] width 283 height 38
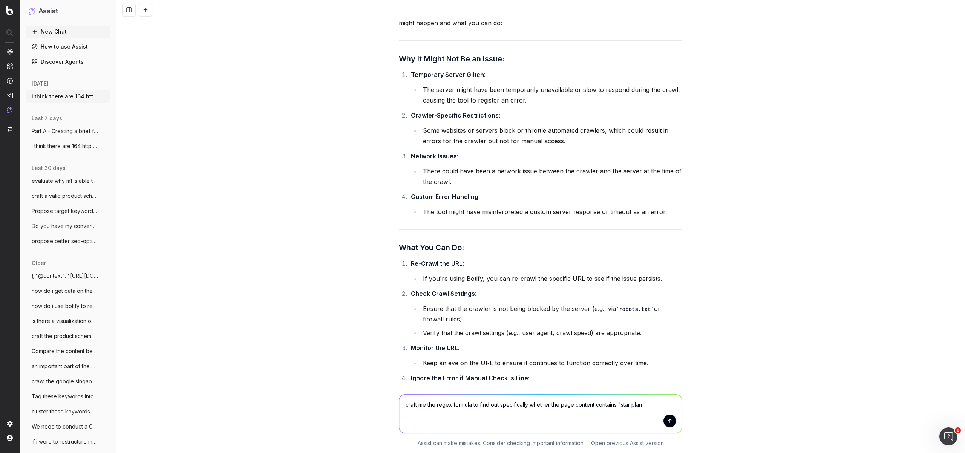
type textarea "craft me the regex formula to find out specifically whether the page content co…"
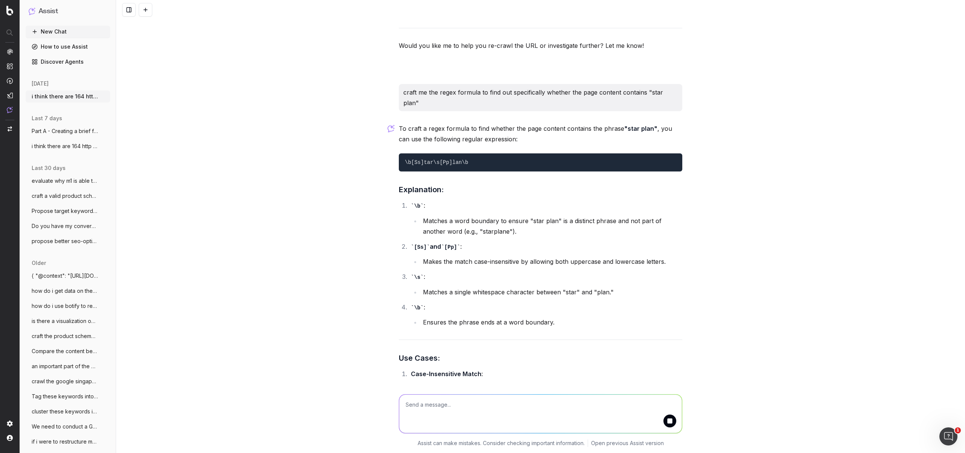
scroll to position [2722, 0]
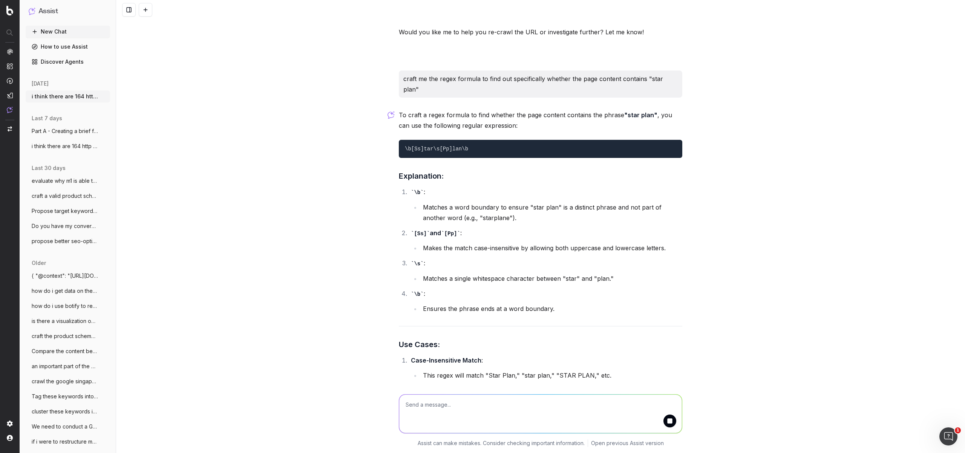
click at [456, 151] on pre "\b[Ss]tar\s[Pp]lan\b" at bounding box center [540, 149] width 283 height 18
click at [455, 148] on code "\b[Ss]tar\s[Pp]lan\b" at bounding box center [436, 149] width 63 height 6
copy code "\b[Ss]tar\s[Pp]lan\b"
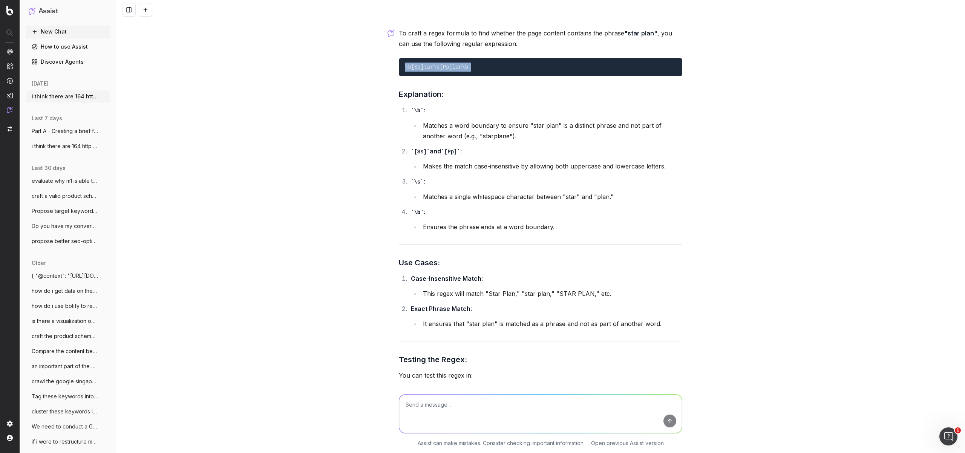
scroll to position [2908, 0]
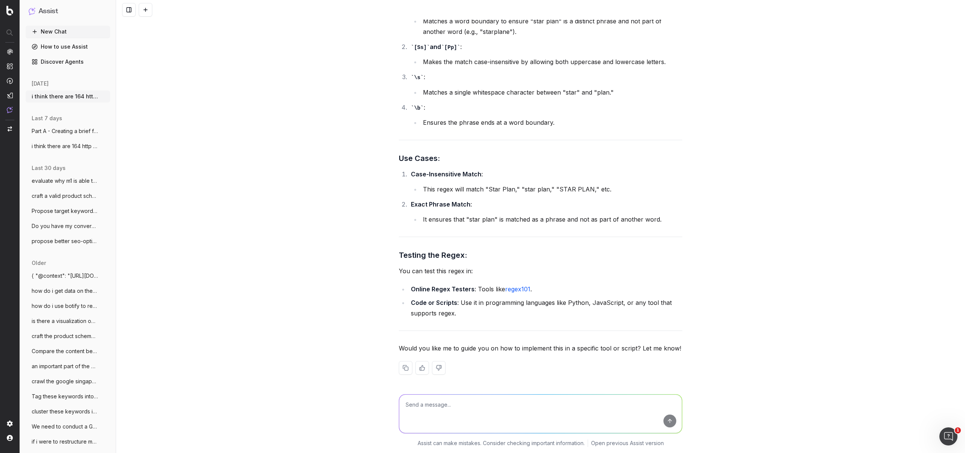
click at [494, 418] on textarea at bounding box center [540, 414] width 283 height 38
paste textarea "https://www.starhub.com/personal/support/star-plan.html"
type textarea "https://www.starhub.com/personal/support/star-plan.html this page doesnt contai…"
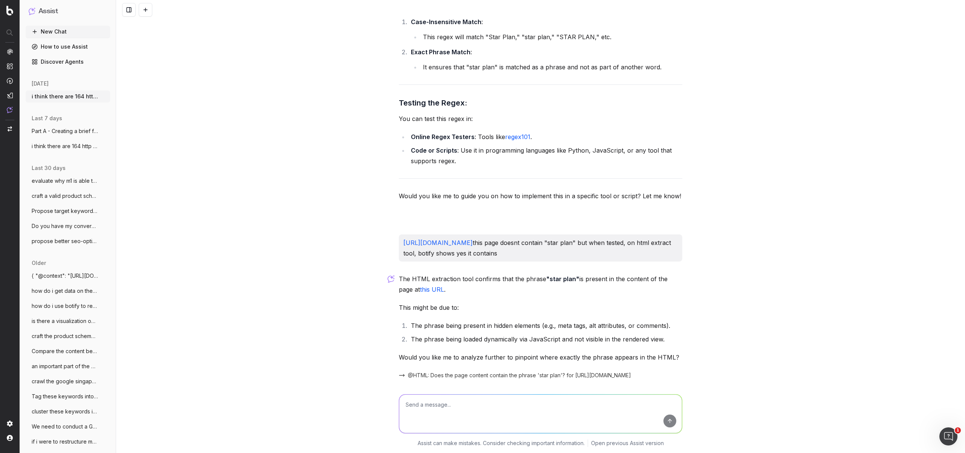
scroll to position [3086, 0]
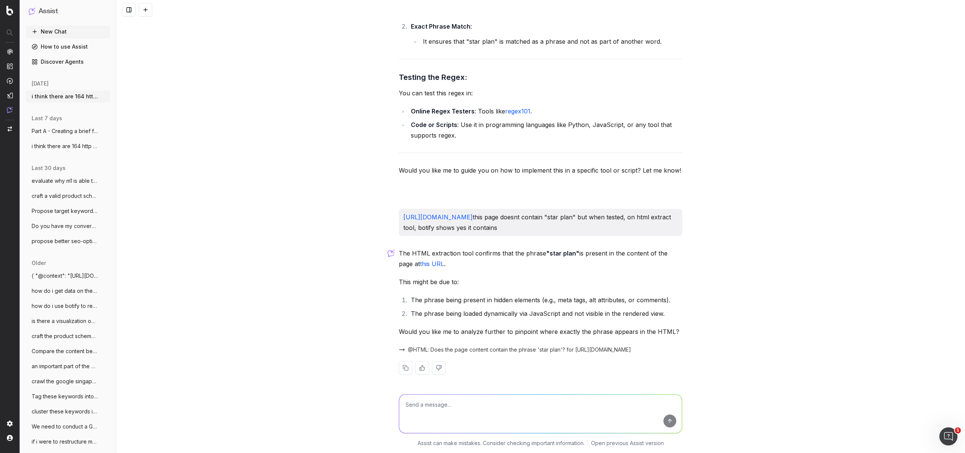
click at [539, 396] on textarea at bounding box center [540, 414] width 283 height 38
click at [539, 397] on textarea at bounding box center [540, 414] width 283 height 38
type textarea "yes pinpoint"
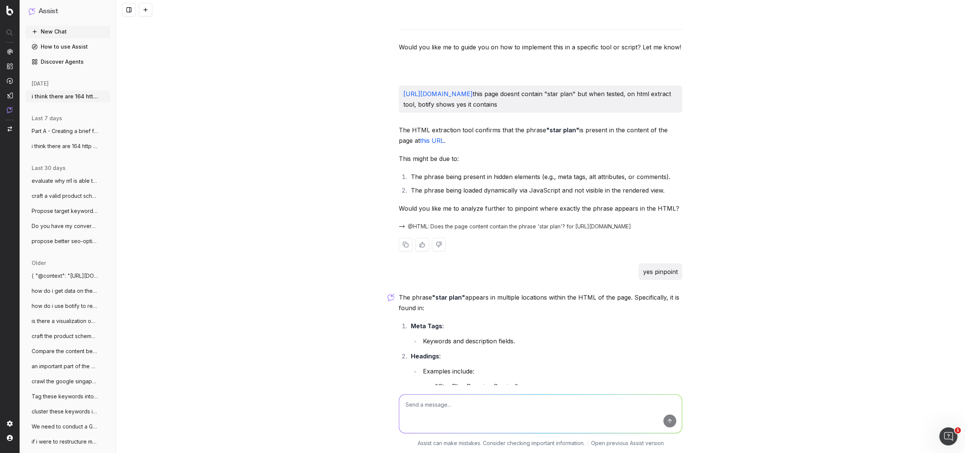
scroll to position [3207, 0]
click at [473, 92] on link "https://www.starhub.com/personal/support/star-plan.html" at bounding box center [437, 96] width 69 height 8
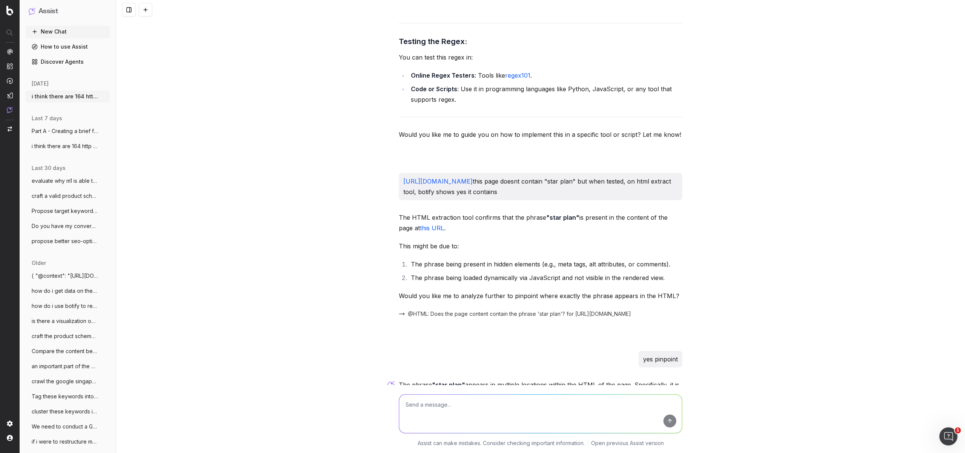
scroll to position [3123, 0]
click at [467, 397] on textarea at bounding box center [540, 414] width 283 height 38
type textarea "exclude mentions in the header, only in the body content"
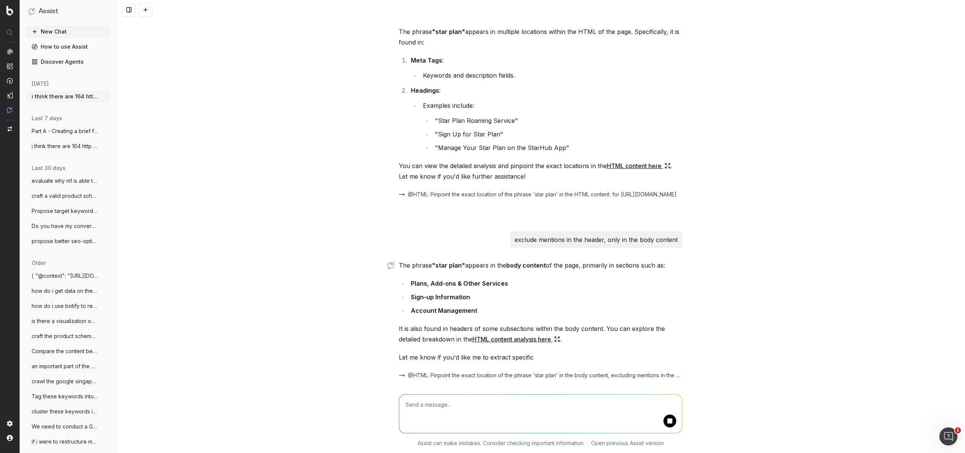
scroll to position [3500, 0]
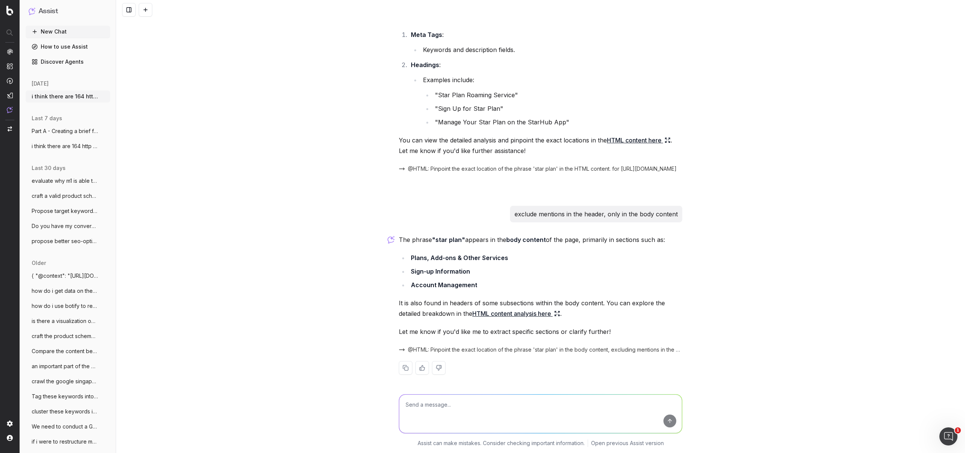
click at [480, 403] on textarea at bounding box center [540, 414] width 283 height 38
click at [472, 408] on textarea at bounding box center [540, 414] width 283 height 38
type textarea "as in i want a regex formula that only filters out pages with mentions of "star…"
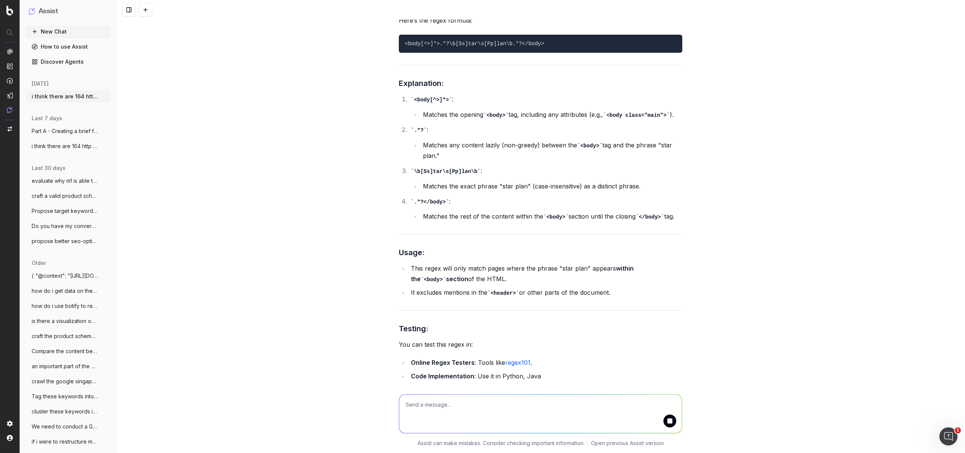
scroll to position [3949, 0]
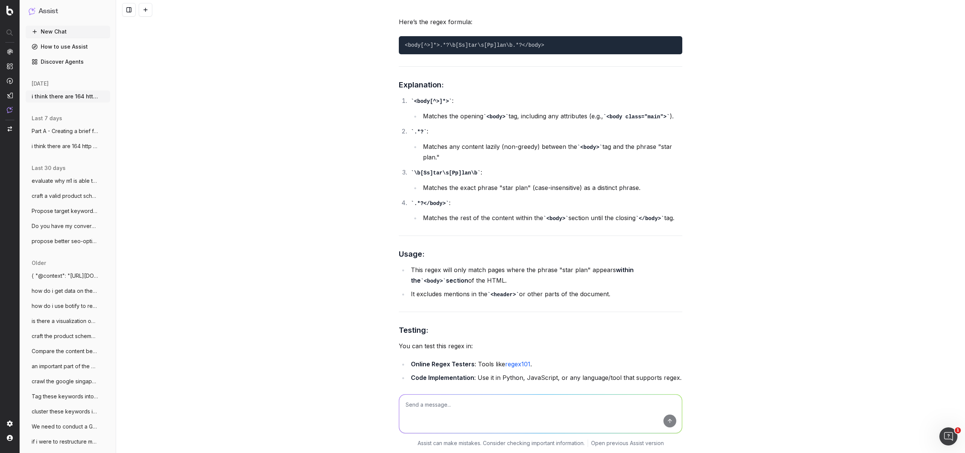
click at [482, 43] on code "<body[^>]*>.*?\b[Ss]tar\s[Pp]lan\b.*?</body>" at bounding box center [474, 45] width 139 height 6
copy code
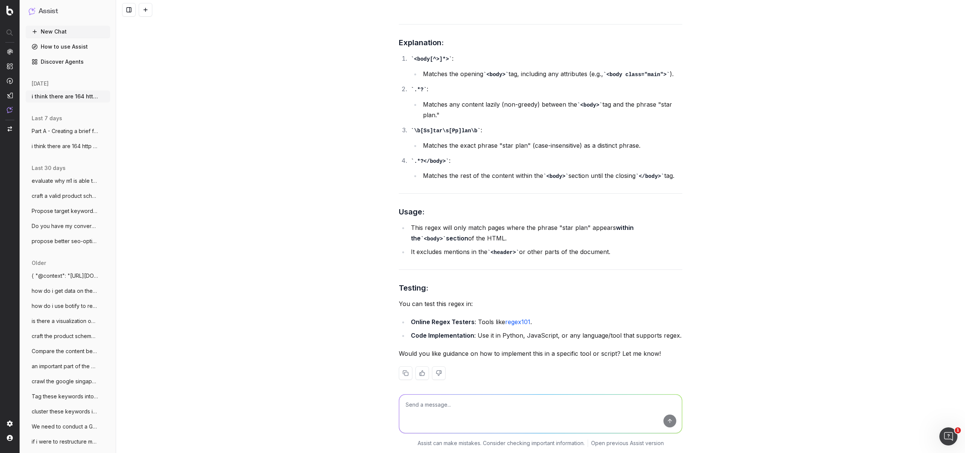
scroll to position [3994, 0]
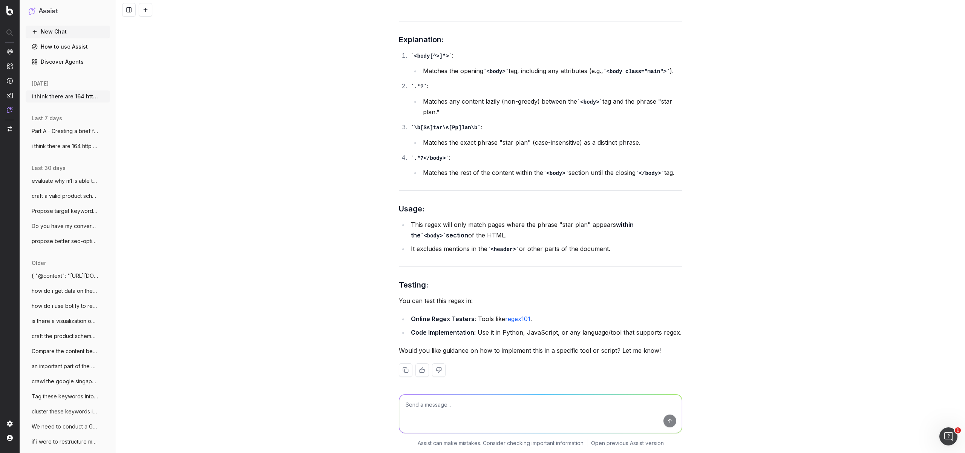
click at [469, 409] on textarea at bounding box center [540, 414] width 283 height 38
paste textarea "<a href="https://consumer.starhub.com/personal/store/mobile-plans" onclick="s_o…"
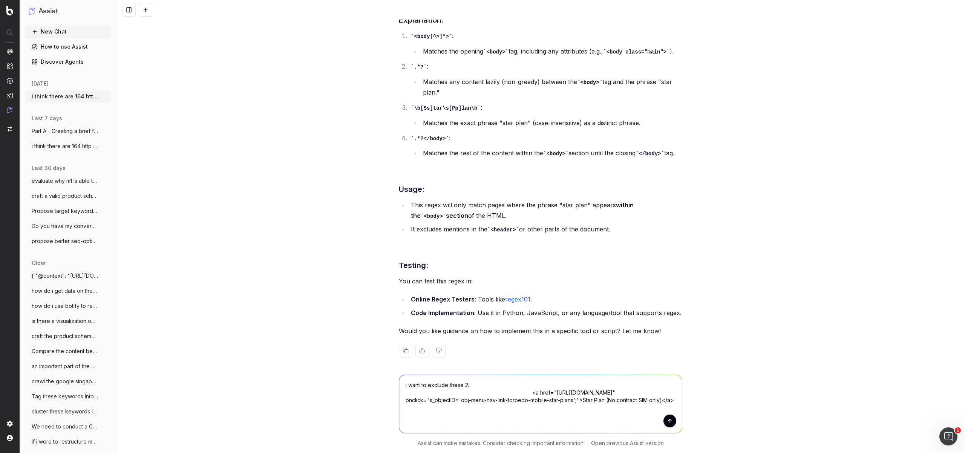
scroll to position [4021, 0]
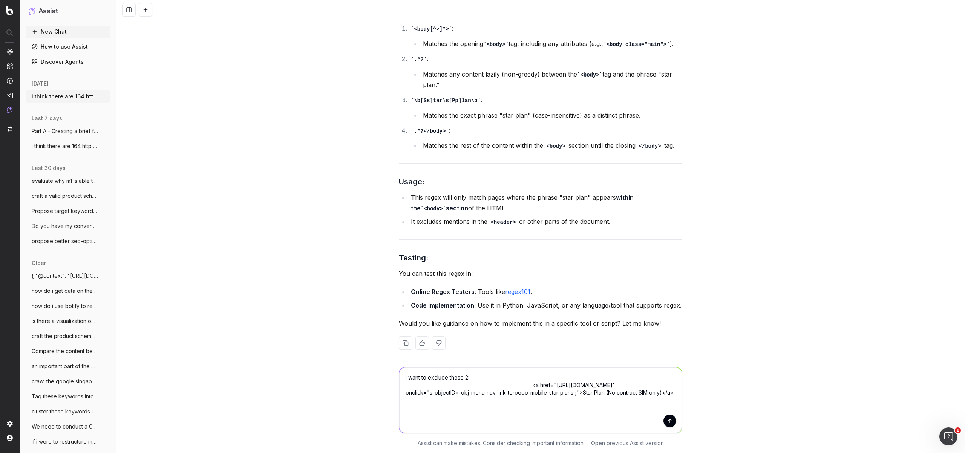
paste textarea "<li><a href="https://consumer.starhub.com/personal/store/mobile-plans" onclick=…"
click at [512, 379] on textarea "i want to exclude these 2: <a href="https://consumer.starhub.com/personal/store…" at bounding box center [540, 400] width 283 height 66
type textarea "i want to exclude the extraction of these 2 links: <a href="https://consumer.st…"
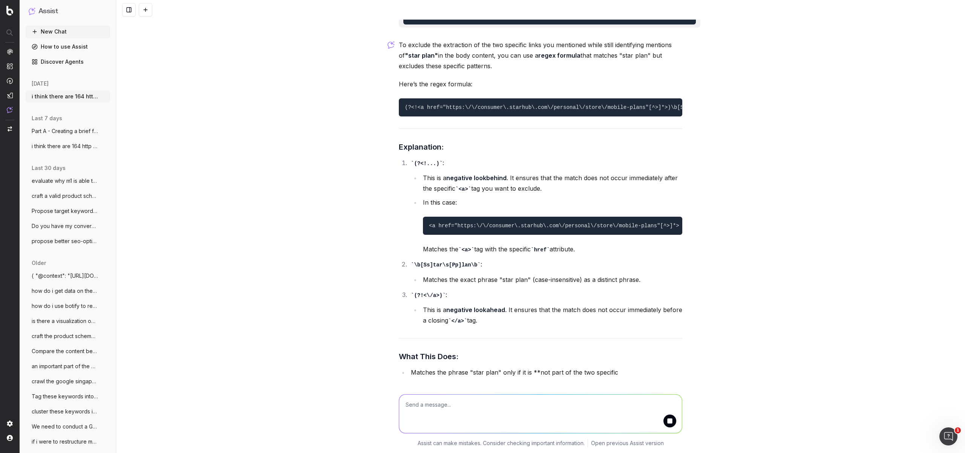
scroll to position [4420, 0]
click at [563, 111] on code "(?<!<a href="https:\/\/consumer\.starhub\.com\/personal\/store\/mobile-plans"[^…" at bounding box center [584, 108] width 358 height 6
copy code
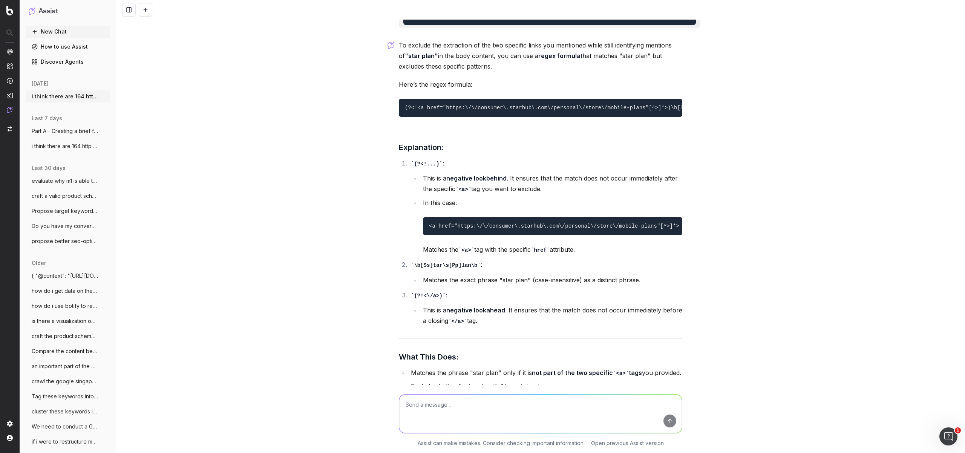
click at [493, 415] on textarea at bounding box center [540, 414] width 283 height 38
type textarea "invalid rule"
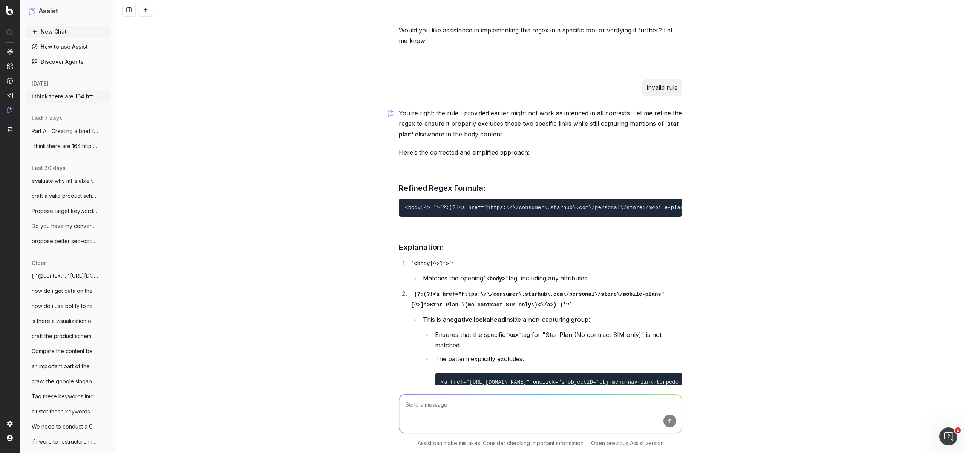
scroll to position [4887, 0]
click at [531, 211] on code "<body[^>]*>(?:(?!<a href="https:\/\/consumer\.starhub\.com\/personal\/store\/mo…" at bounding box center [674, 208] width 538 height 6
copy code
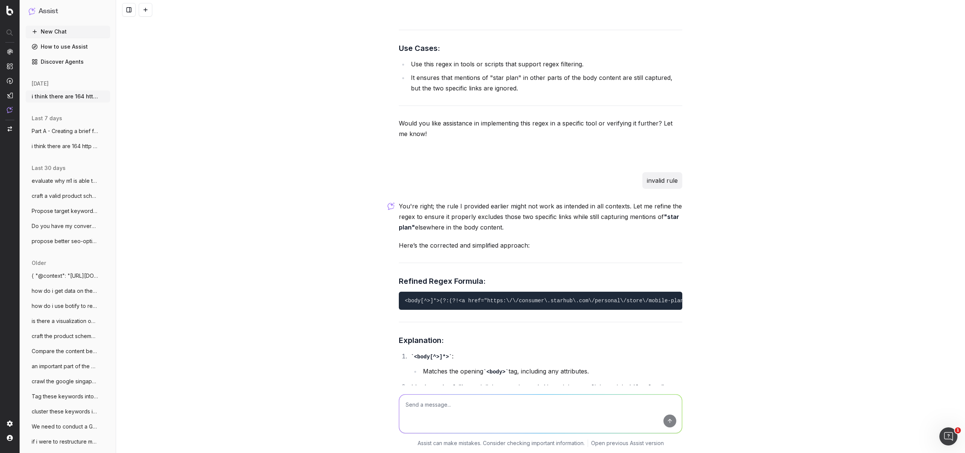
scroll to position [5020, 0]
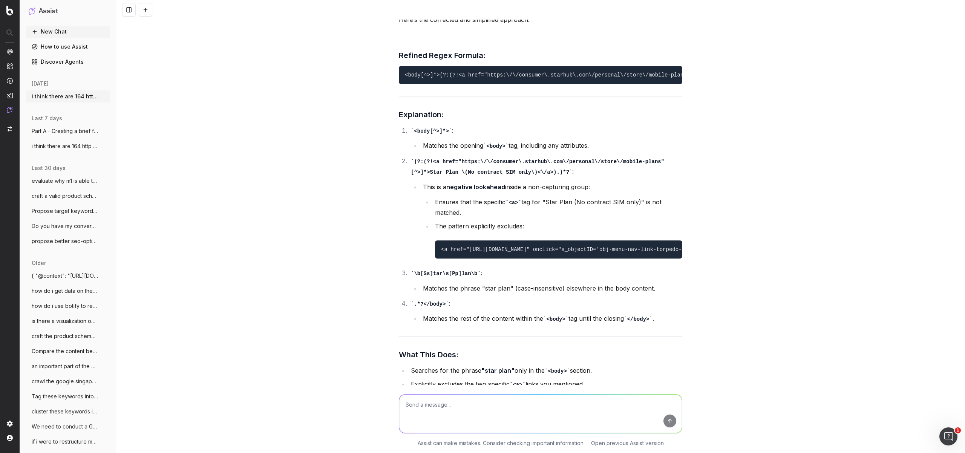
click at [453, 404] on textarea at bounding box center [540, 414] width 283 height 38
paste textarea "[URL][DOMAIN_NAME]"
type textarea "propose a more relevant meta title and description for: https://www.starhub.com…"
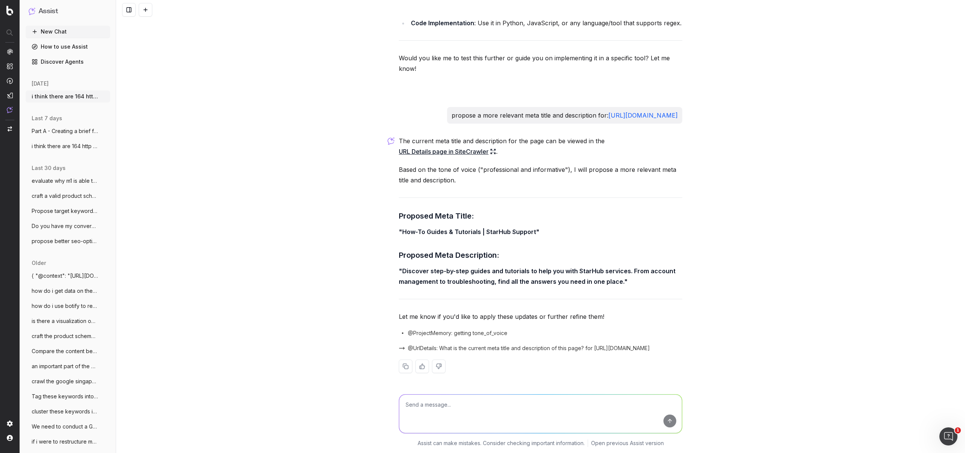
drag, startPoint x: 518, startPoint y: 102, endPoint x: 675, endPoint y: 119, distance: 158.4
click at [675, 119] on div "propose a more relevant meta title and description for: https://www.starhub.com…" at bounding box center [564, 115] width 235 height 17
copy p "propose a more relevant meta title and description for: https://www.starhub.com…"
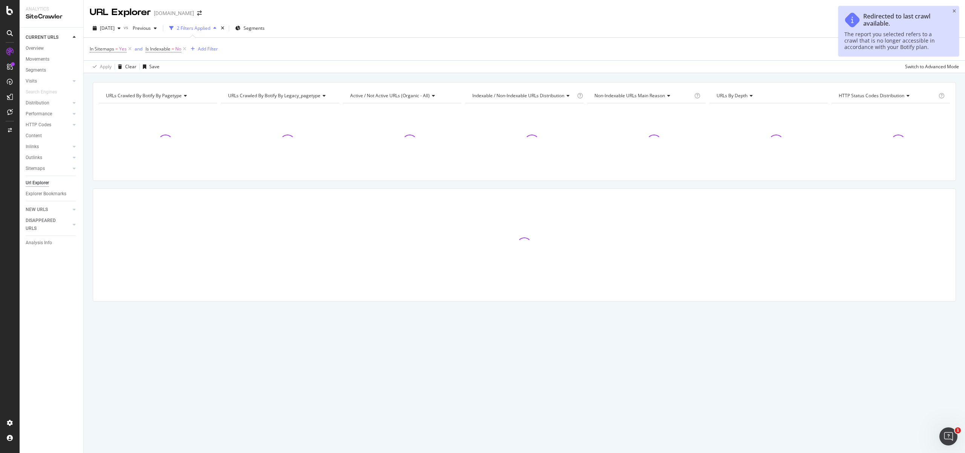
click at [956, 11] on input at bounding box center [922, 12] width 72 height 13
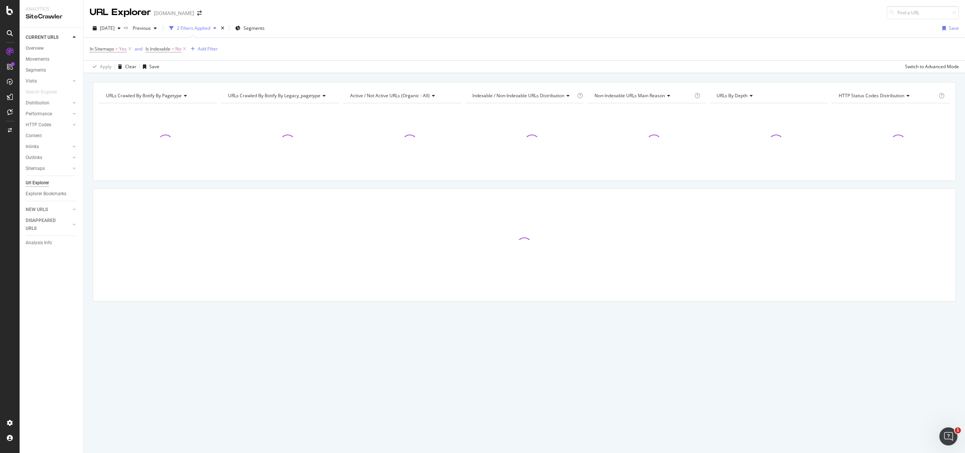
click at [646, 14] on div "URL Explorer starhub.com" at bounding box center [524, 9] width 881 height 19
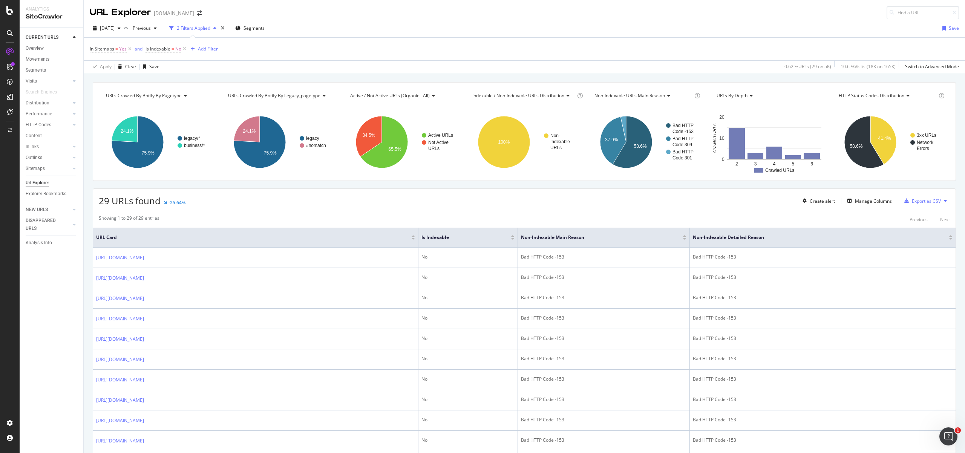
click at [912, 203] on div "Export as CSV" at bounding box center [926, 201] width 29 height 6
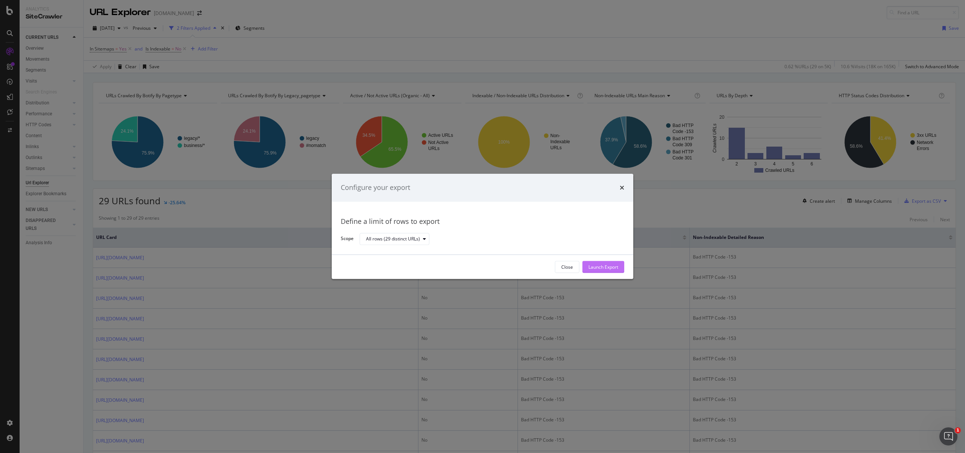
click at [601, 265] on div "Launch Export" at bounding box center [603, 267] width 30 height 6
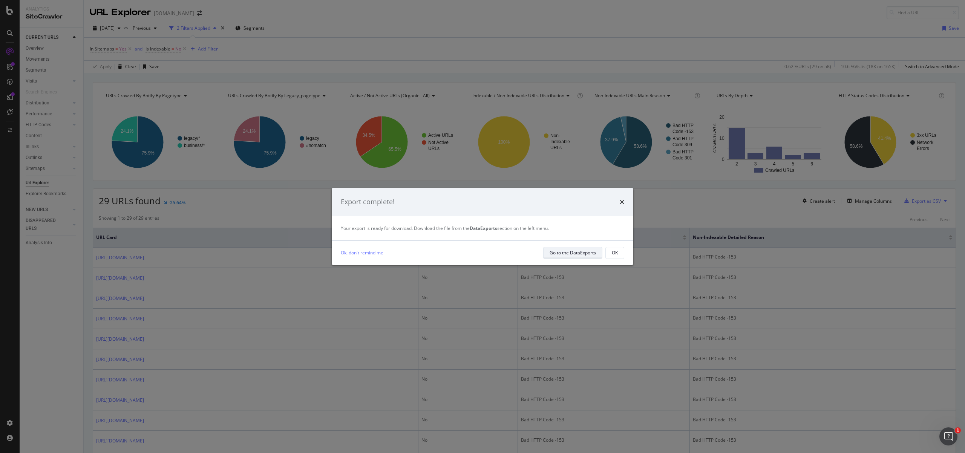
click at [581, 248] on div "Go to the DataExports" at bounding box center [572, 253] width 46 height 11
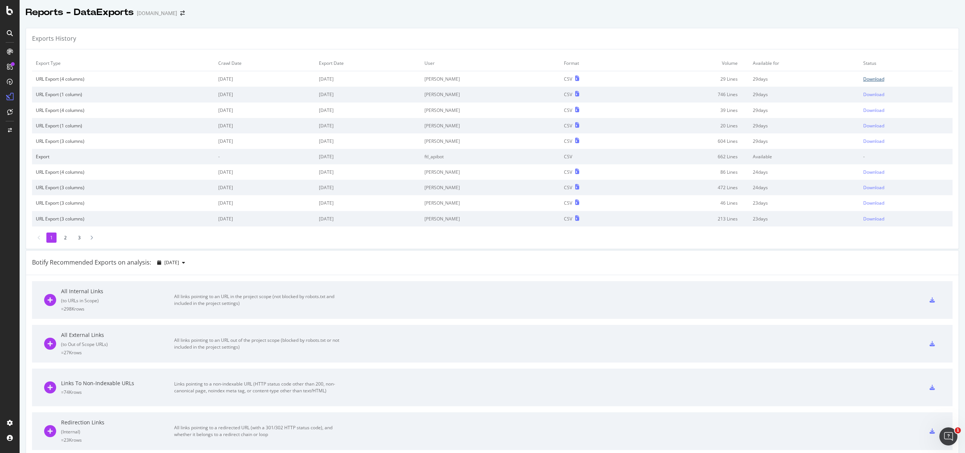
click at [863, 80] on div "Download" at bounding box center [873, 79] width 21 height 6
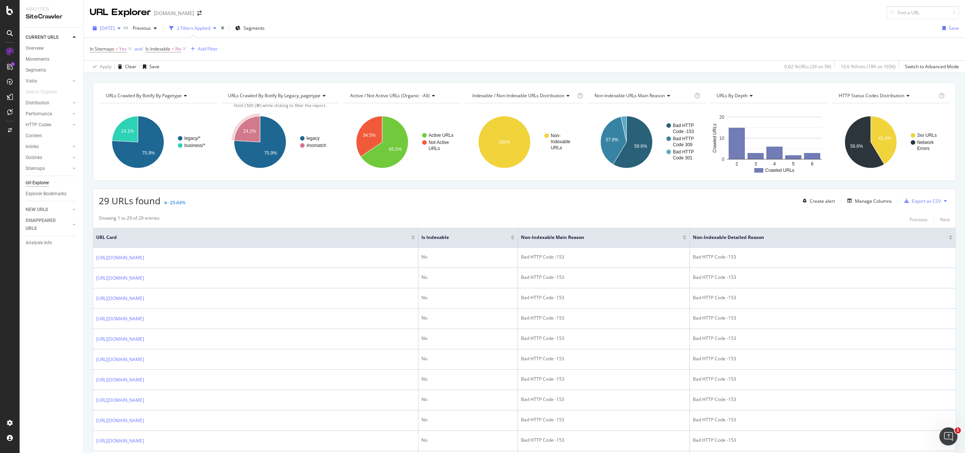
click at [115, 31] on span "[DATE]" at bounding box center [107, 28] width 15 height 6
click at [379, 63] on div "Apply Clear Save 0.62 % URLs ( 29 on 5K ) 10.6 % Visits ( 18K on 165K ) Switch …" at bounding box center [524, 66] width 881 height 12
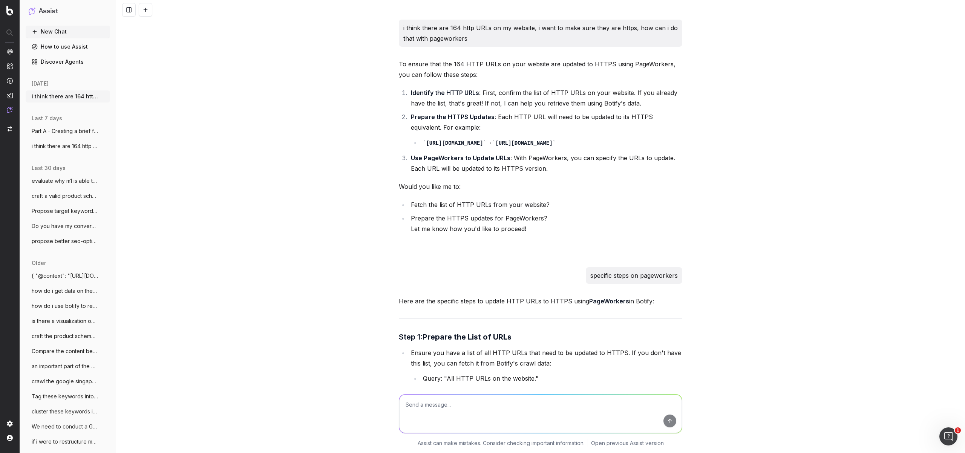
scroll to position [5517, 0]
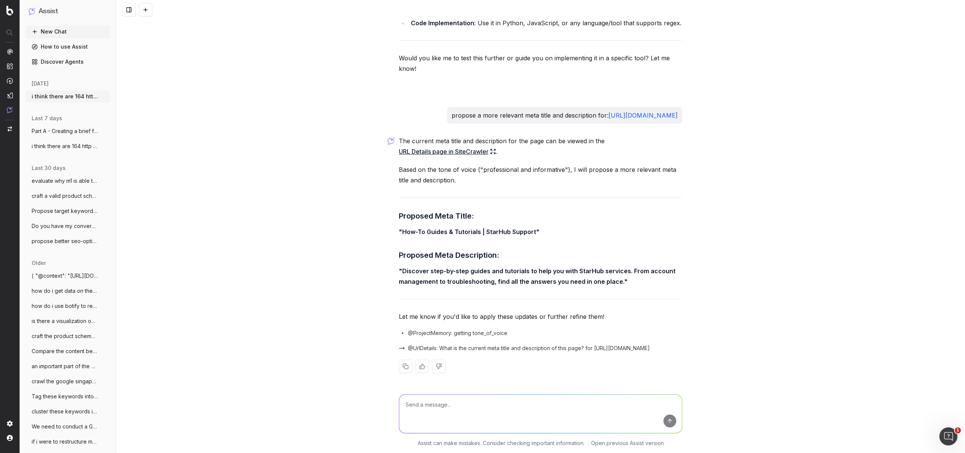
click at [682, 238] on div "i think there are 164 http URLs on my website, i want to make sure they are htt…" at bounding box center [540, 226] width 849 height 453
click at [70, 33] on button "New Chat" at bounding box center [68, 32] width 84 height 12
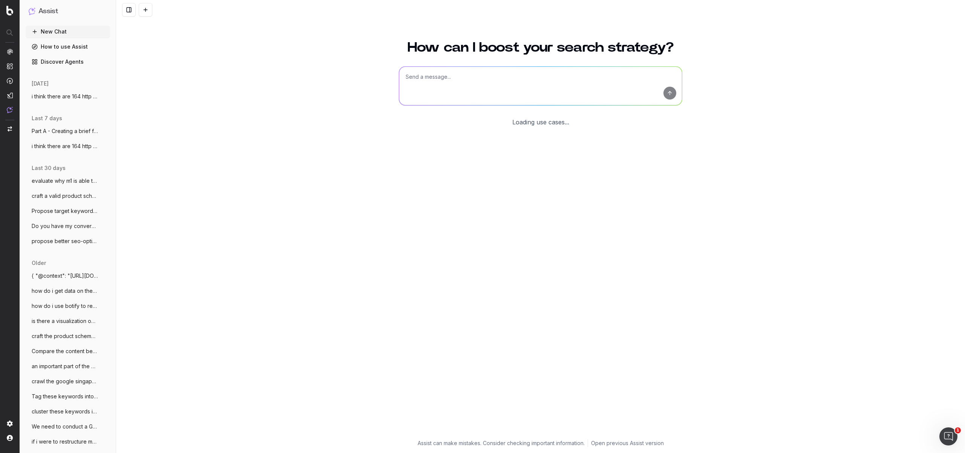
click at [517, 77] on textarea at bounding box center [540, 86] width 283 height 38
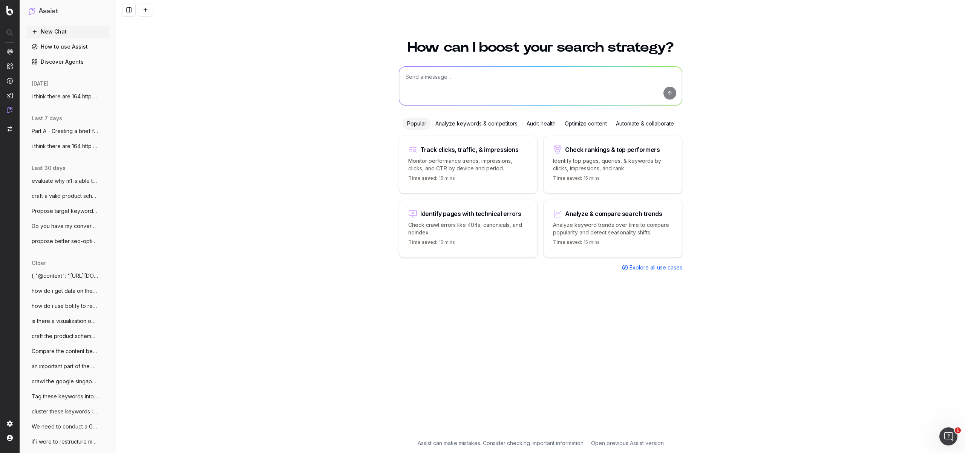
type textarea "s"
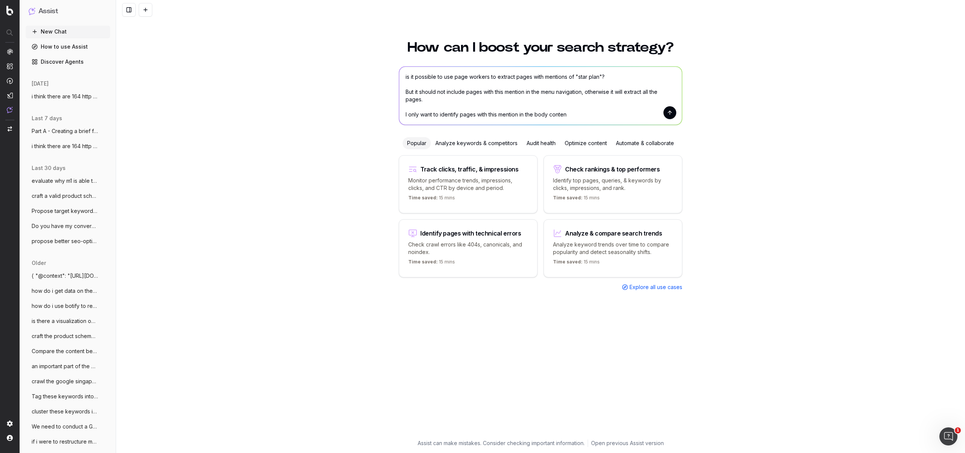
type textarea "is it possible to use page workers to extract pages with mentions of "star plan…"
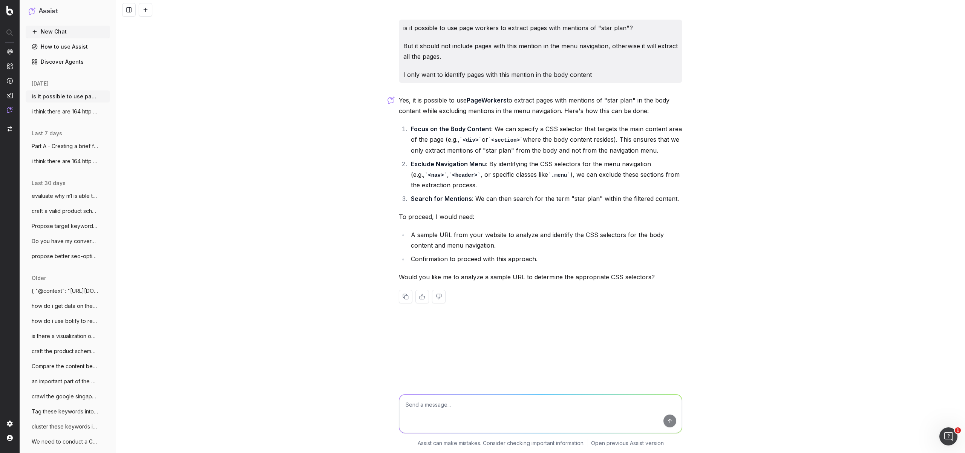
click at [450, 403] on textarea at bounding box center [540, 414] width 283 height 38
type textarea "try this [URL][DOMAIN_NAME]"
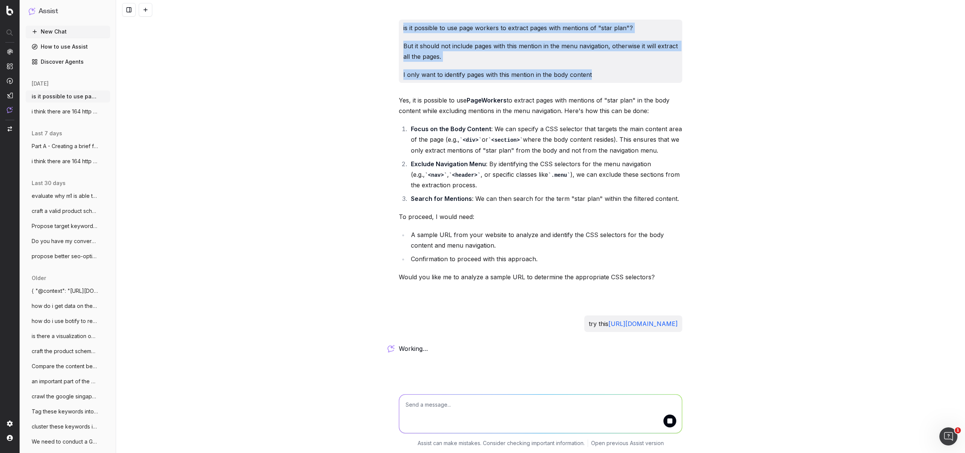
drag, startPoint x: 591, startPoint y: 76, endPoint x: 379, endPoint y: 17, distance: 220.0
click at [379, 16] on div "is it possible to use page workers to extract pages with mentions of "star plan…" at bounding box center [540, 226] width 849 height 453
copy div "is it possible to use page workers to extract pages with mentions of "star plan…"
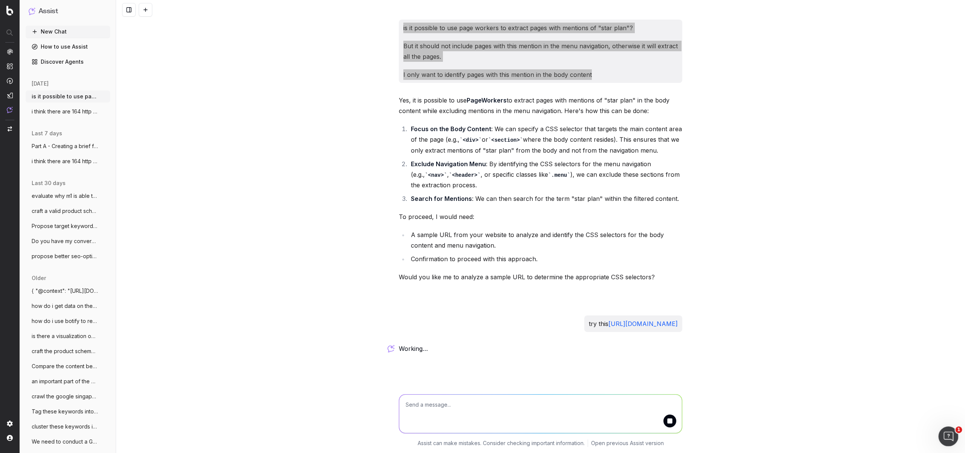
click at [956, 434] on html at bounding box center [947, 435] width 18 height 18
click at [954, 433] on div "Open Intercom Messenger" at bounding box center [947, 435] width 25 height 25
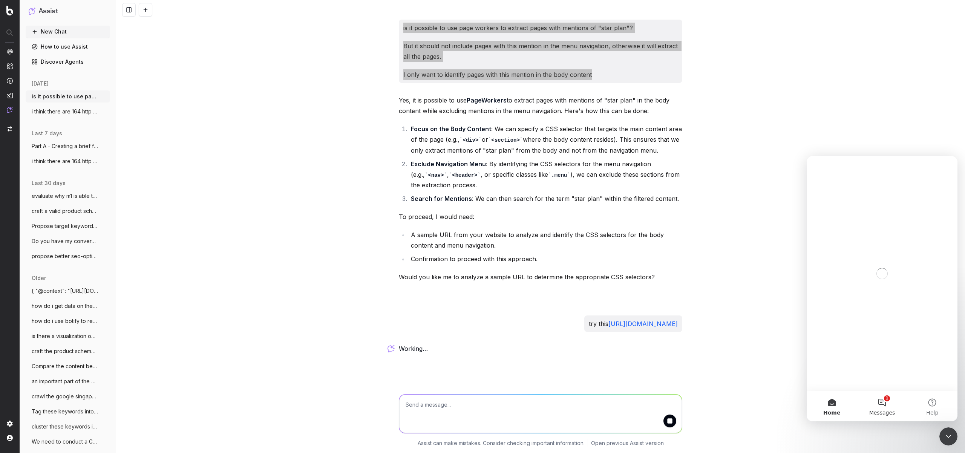
click at [889, 410] on span "Messages" at bounding box center [882, 412] width 26 height 5
click at [880, 380] on button "Ask a question" at bounding box center [882, 375] width 68 height 15
click at [845, 395] on textarea "Ask a question…" at bounding box center [882, 393] width 138 height 13
click at [863, 168] on p "The team can also help" at bounding box center [871, 169] width 57 height 8
click at [843, 394] on textarea "Ask a question…" at bounding box center [882, 393] width 138 height 13
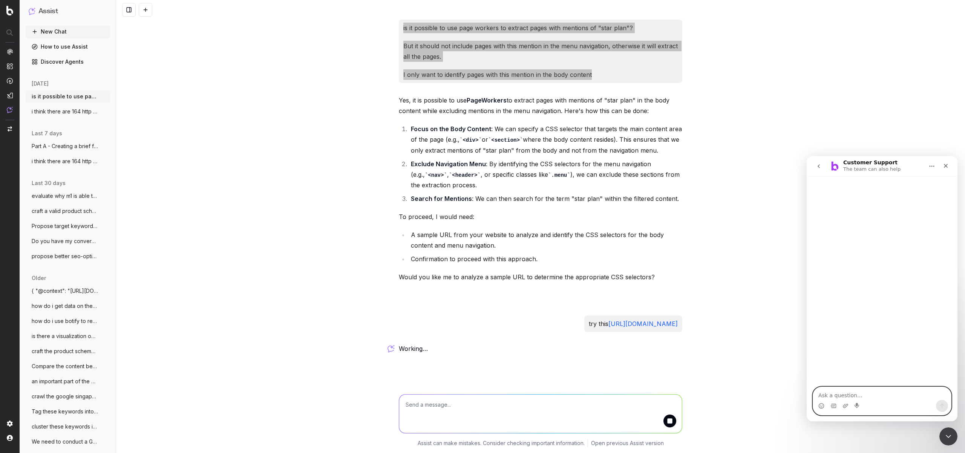
paste textarea "is it possible to use page workers to extract pages with mentions of "star plan…"
type textarea "is it possible to use page workers to extract pages with mentions of "star plan…"
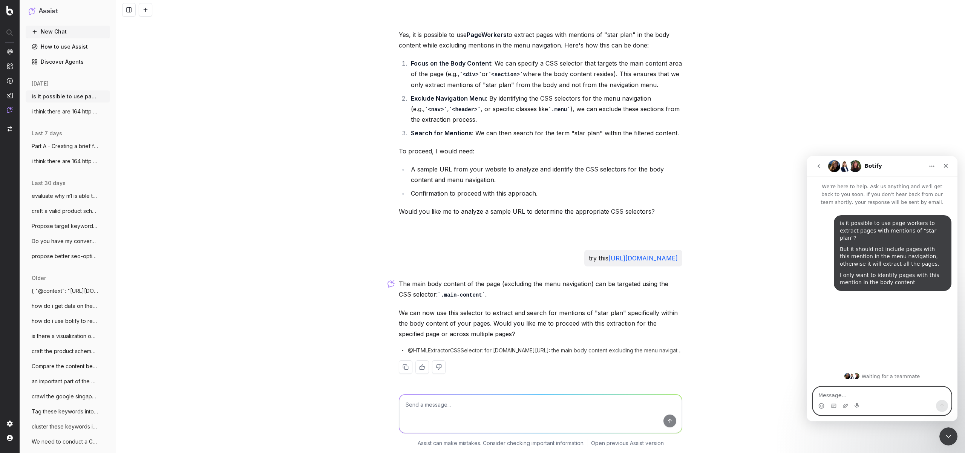
click at [853, 392] on textarea "Message…" at bounding box center [882, 393] width 138 height 13
click at [429, 409] on textarea at bounding box center [540, 414] width 283 height 38
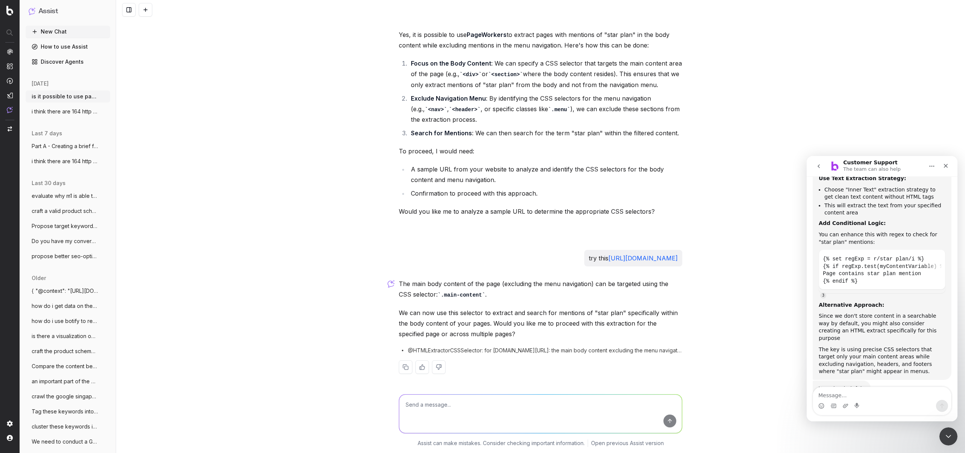
scroll to position [266, 0]
click at [843, 398] on div "Customer Support • Just now" at bounding box center [852, 400] width 67 height 5
click at [842, 392] on textarea "Message…" at bounding box center [882, 393] width 138 height 13
type textarea "chat with agent"
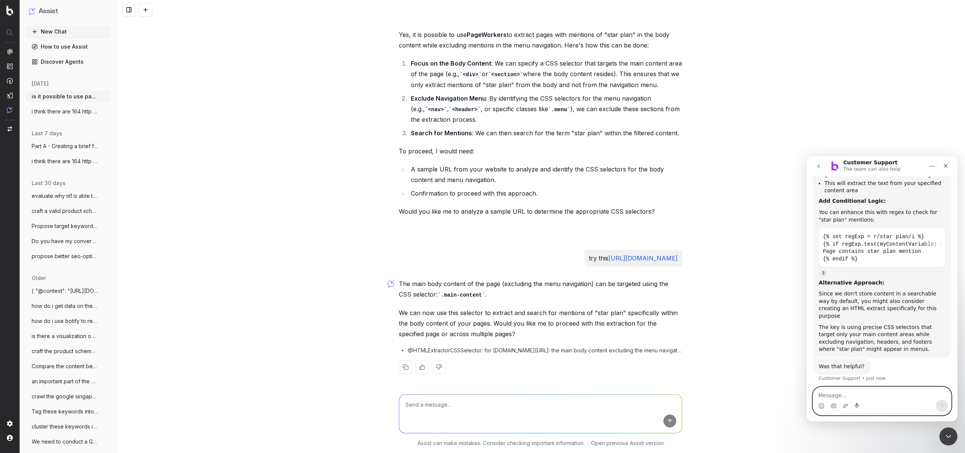
scroll to position [288, 0]
click at [513, 405] on textarea at bounding box center [540, 414] width 283 height 38
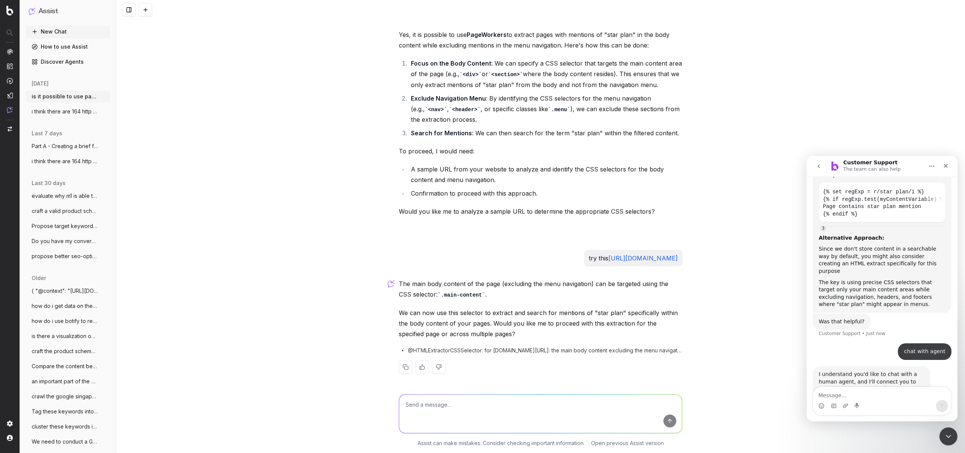
scroll to position [333, 0]
type textarea "yes proceed across the entire site"
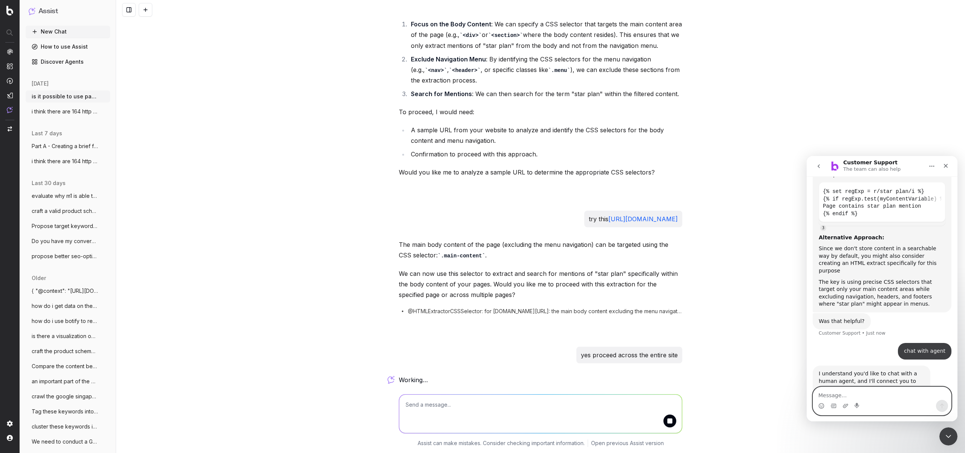
click at [877, 399] on textarea "Message…" at bounding box center [882, 393] width 138 height 13
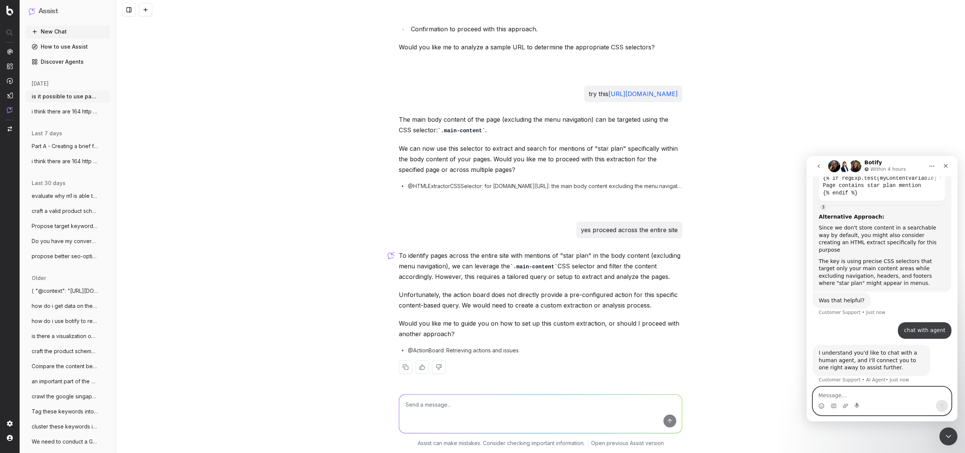
scroll to position [354, 0]
click at [462, 408] on textarea at bounding box center [540, 414] width 283 height 38
click at [433, 369] on button at bounding box center [439, 367] width 14 height 14
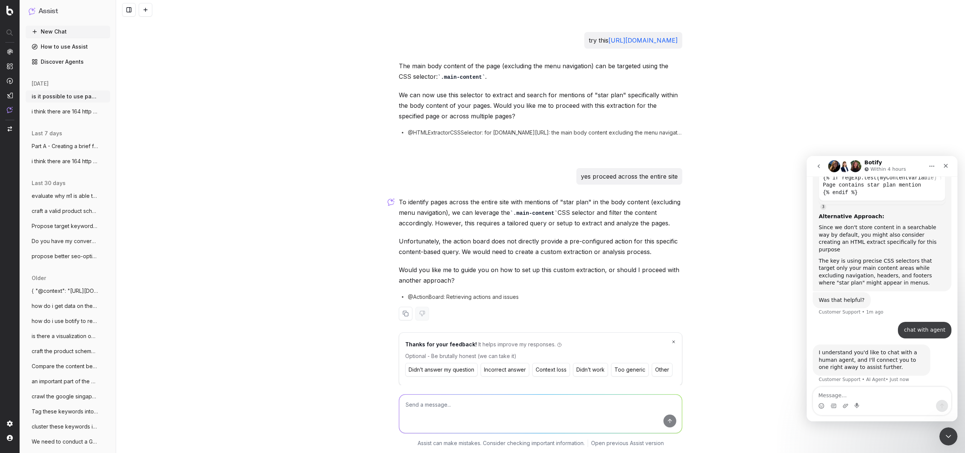
click at [594, 371] on button "Didn’t work" at bounding box center [590, 370] width 35 height 14
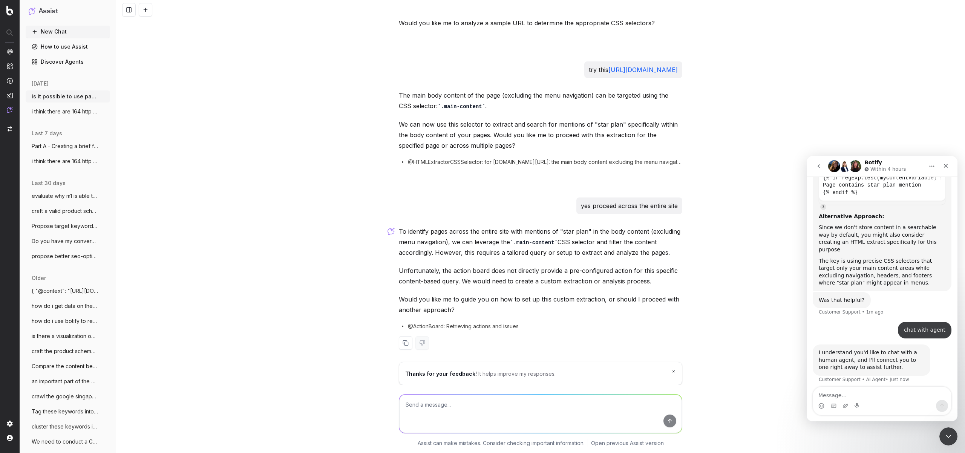
scroll to position [253, 0]
click at [541, 401] on textarea at bounding box center [540, 414] width 283 height 38
type textarea "yes give me the steps"
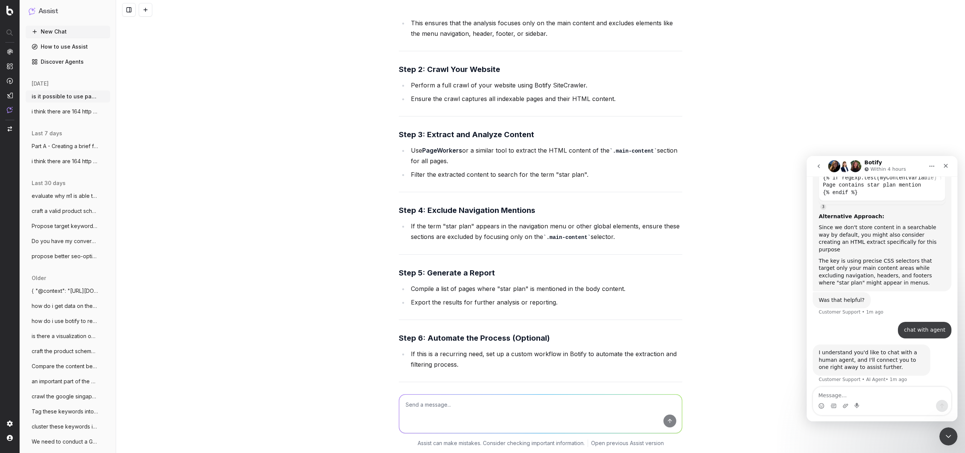
scroll to position [792, 0]
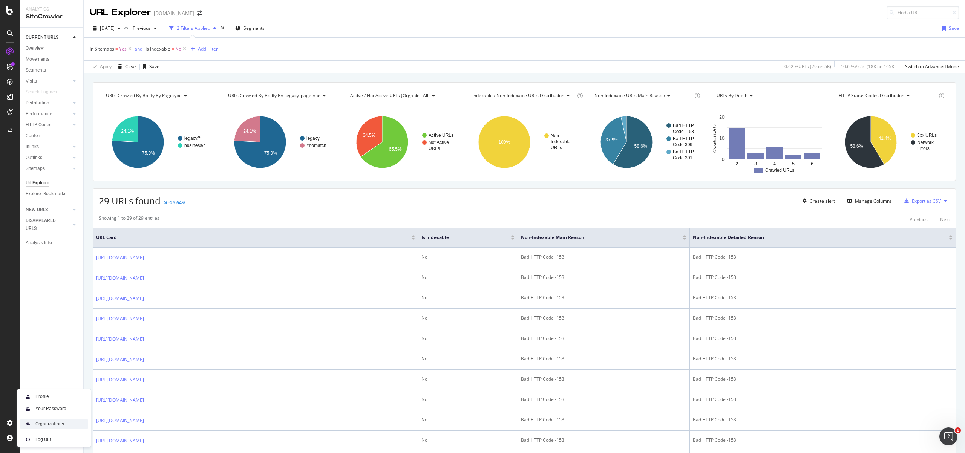
click at [63, 425] on div "Organizations" at bounding box center [49, 424] width 29 height 6
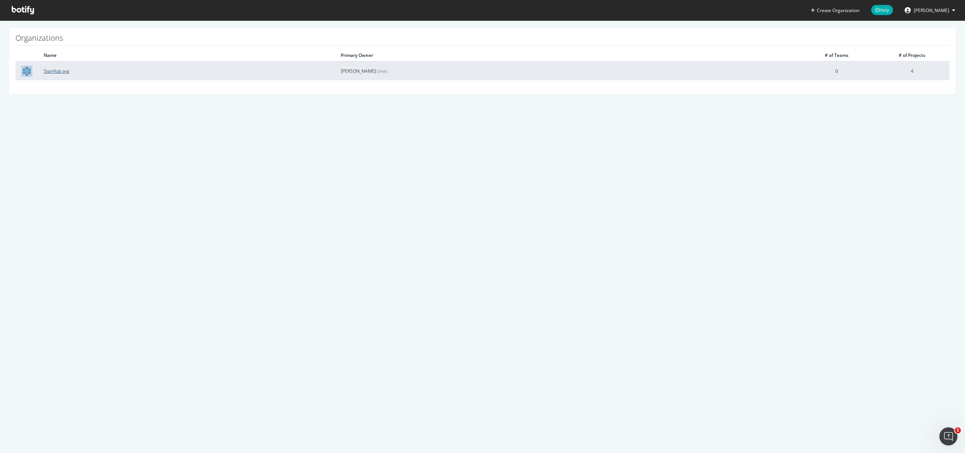
click at [60, 72] on link "StarHub org" at bounding box center [57, 71] width 26 height 6
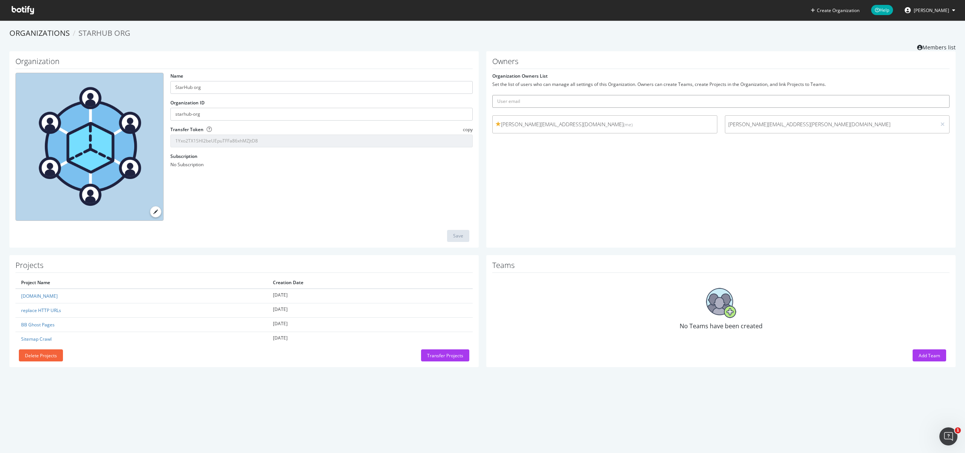
click at [627, 101] on input "text" at bounding box center [720, 101] width 457 height 13
paste input "[PERSON_NAME][EMAIL_ADDRESS][PERSON_NAME][DOMAIN_NAME]"
type input "[PERSON_NAME][EMAIL_ADDRESS][PERSON_NAME][DOMAIN_NAME]"
click at [941, 100] on icon "submit" at bounding box center [943, 101] width 5 height 4
click at [592, 106] on input "text" at bounding box center [720, 101] width 457 height 13
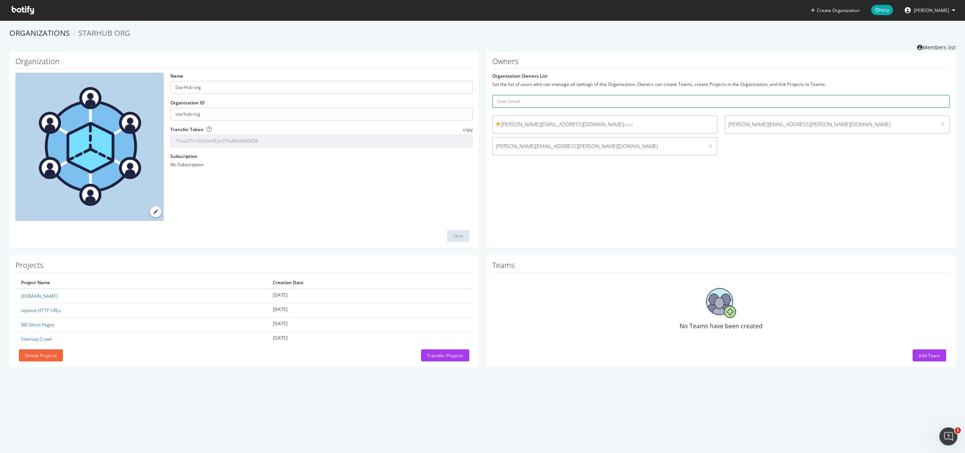
paste input "[EMAIL_ADDRESS][PERSON_NAME][DOMAIN_NAME]"
type input "[EMAIL_ADDRESS][PERSON_NAME][DOMAIN_NAME]"
click at [936, 95] on button "submit" at bounding box center [942, 101] width 13 height 13
click at [739, 191] on div "Owners Organization Owners List Set the list of users who can manage all settin…" at bounding box center [720, 149] width 469 height 196
click at [16, 9] on icon at bounding box center [23, 10] width 22 height 8
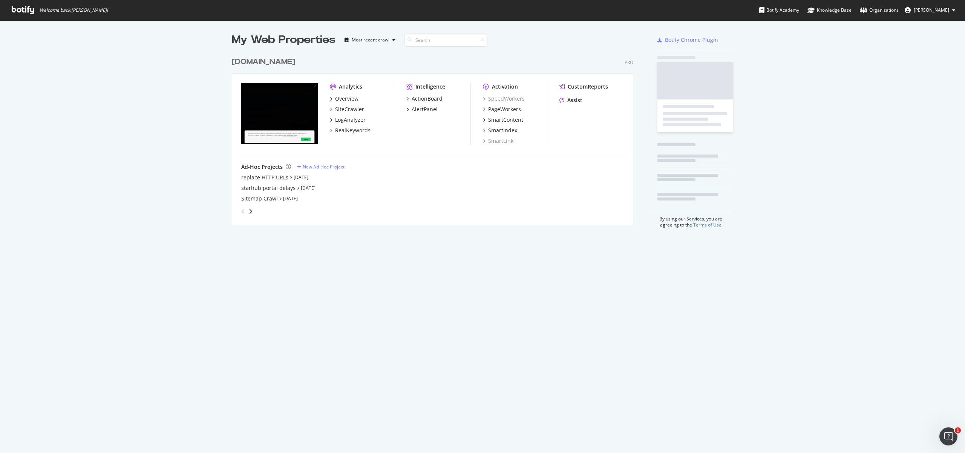
scroll to position [447, 953]
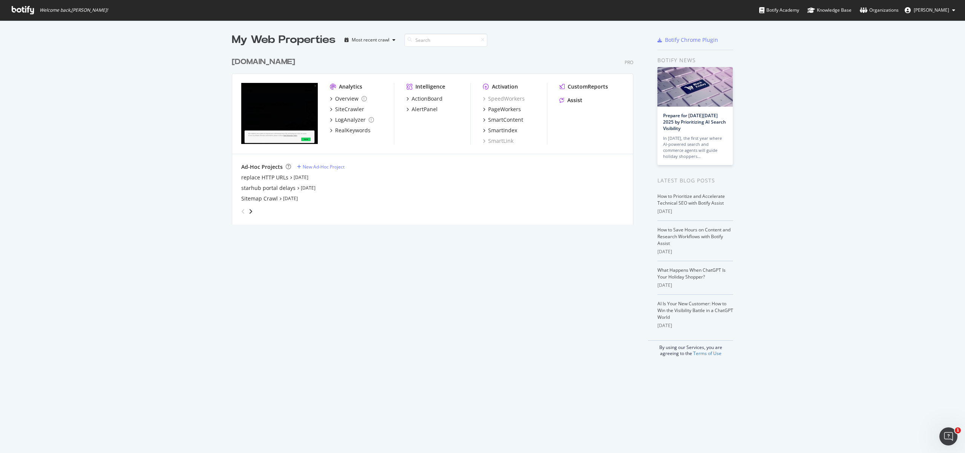
click at [326, 286] on div "My Web Properties Most recent crawl [DOMAIN_NAME] Pro Analytics Overview SiteCr…" at bounding box center [440, 194] width 416 height 324
